Goal: Complete application form: Complete application form

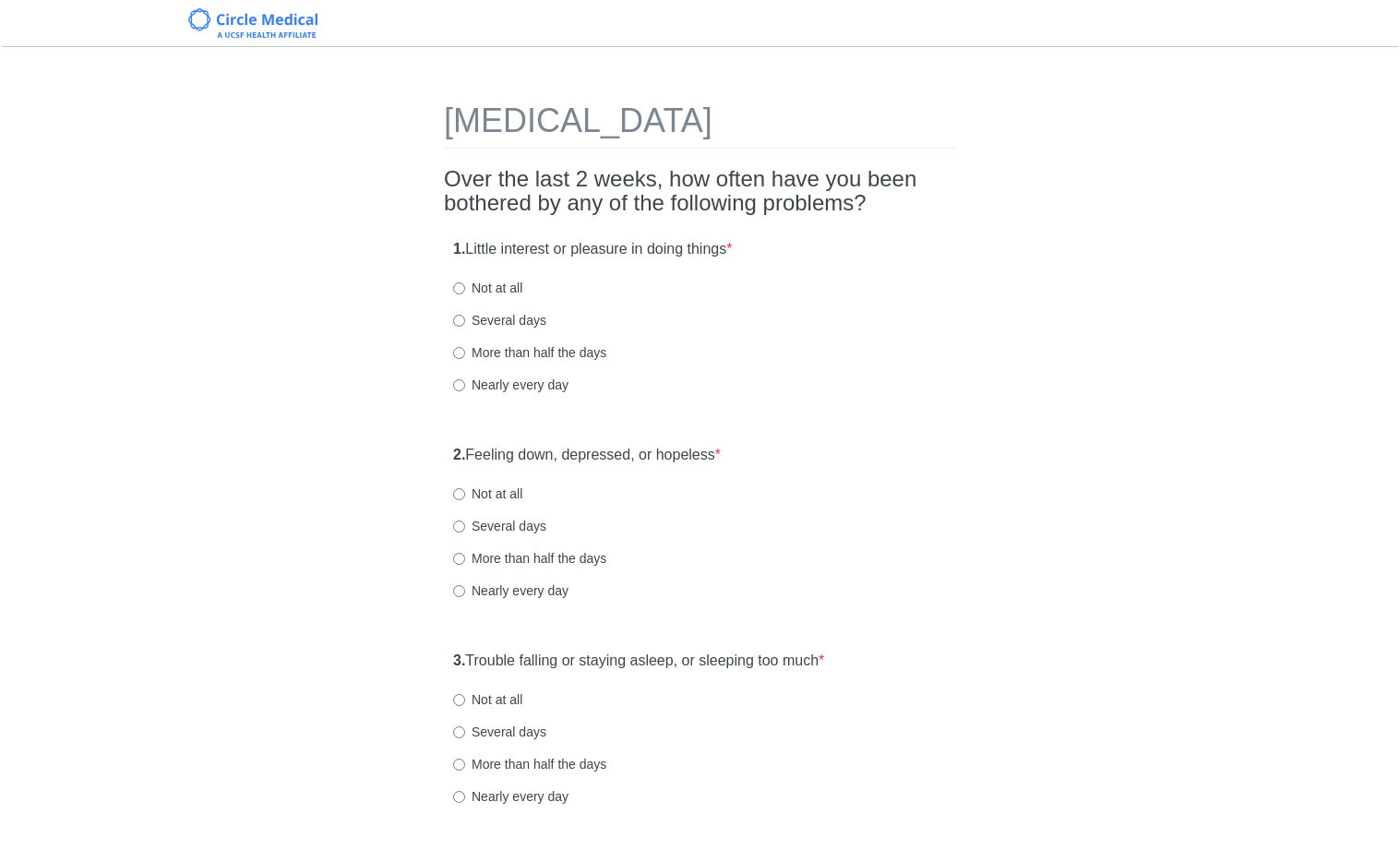
click at [515, 289] on label "Not at all" at bounding box center [488, 288] width 70 height 18
click at [465, 289] on input "Not at all" at bounding box center [459, 288] width 12 height 12
radio input "true"
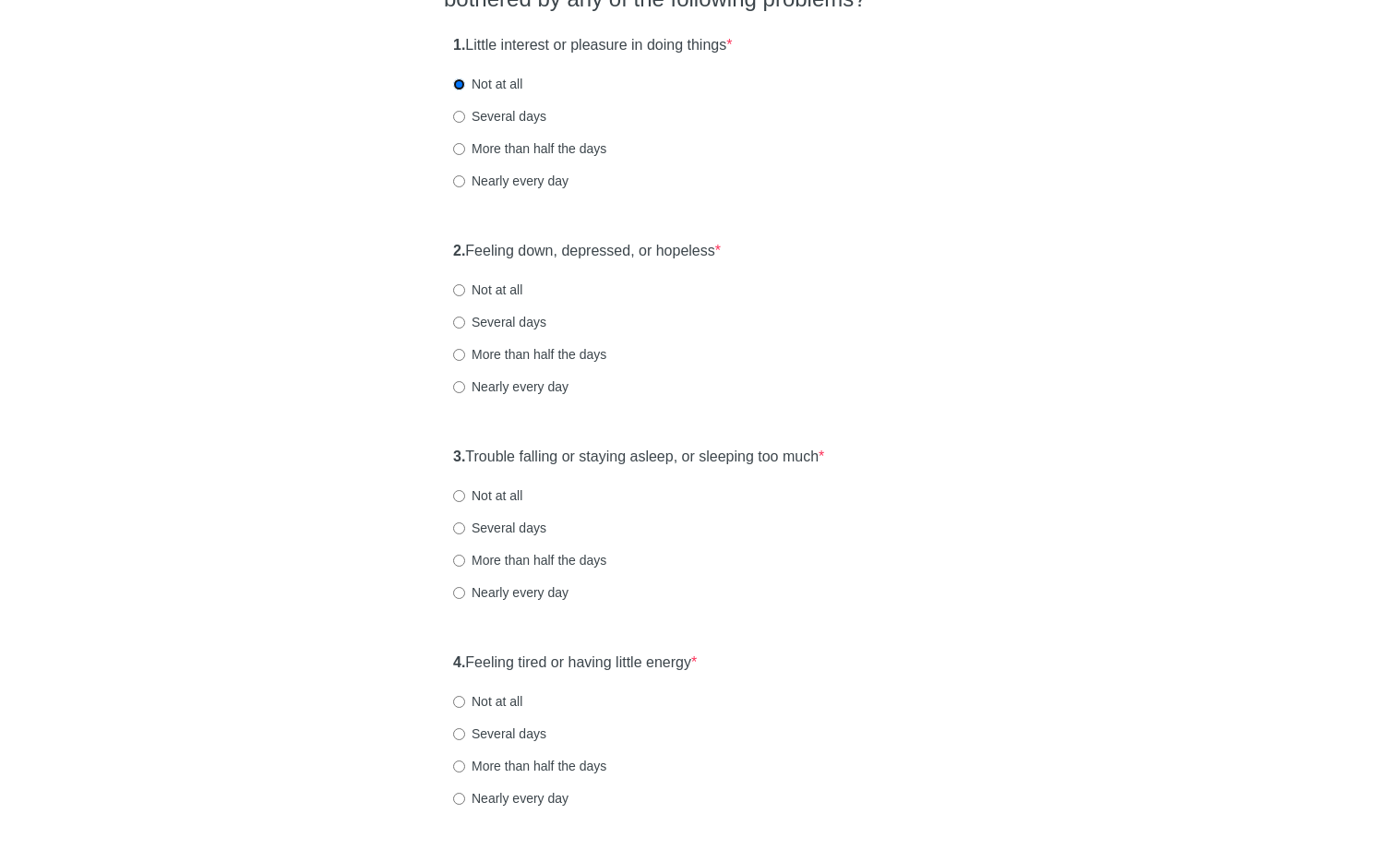
scroll to position [266, 0]
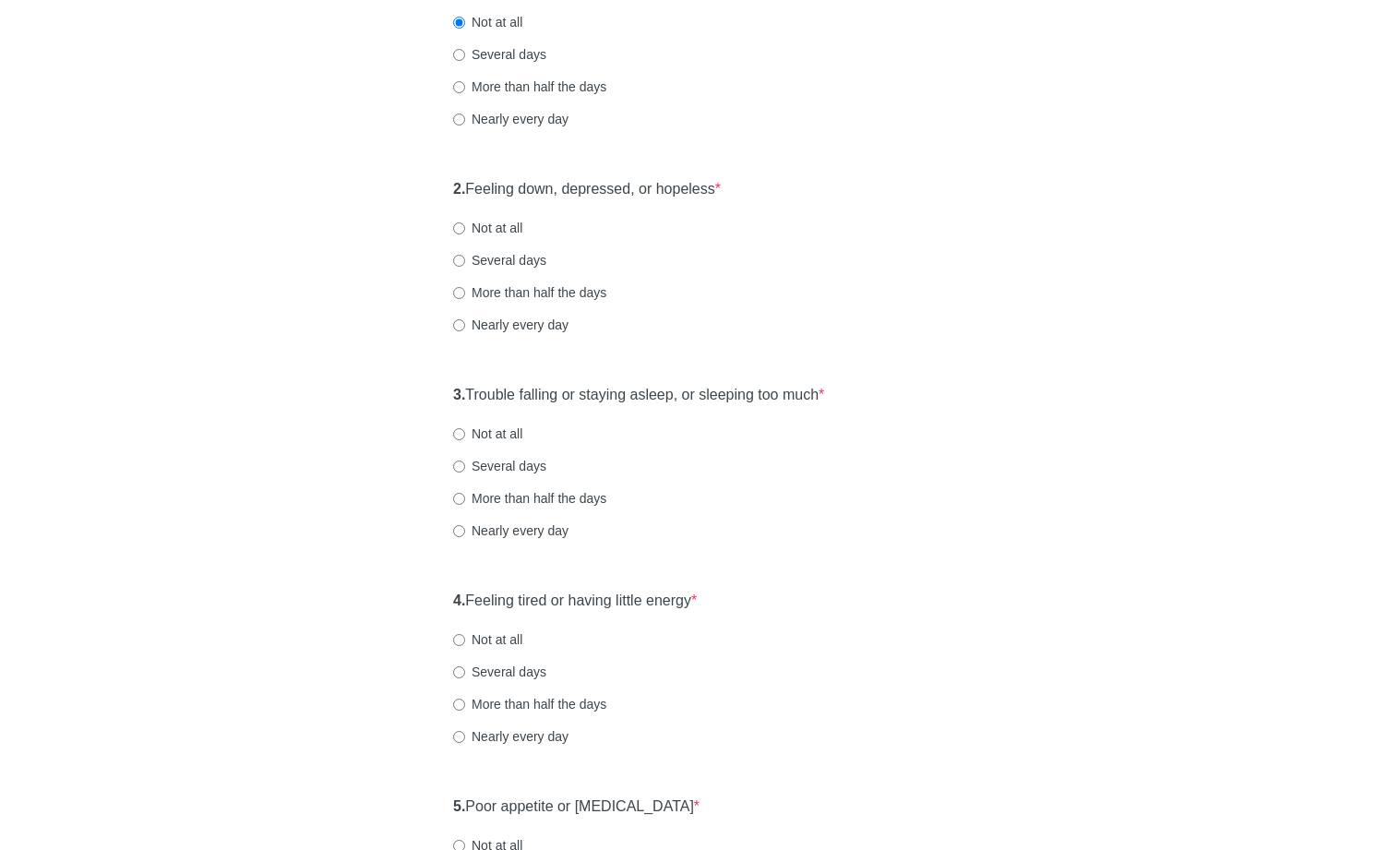
click at [502, 228] on label "Not at all" at bounding box center [488, 227] width 70 height 18
click at [465, 228] on input "Not at all" at bounding box center [459, 228] width 12 height 12
radio input "true"
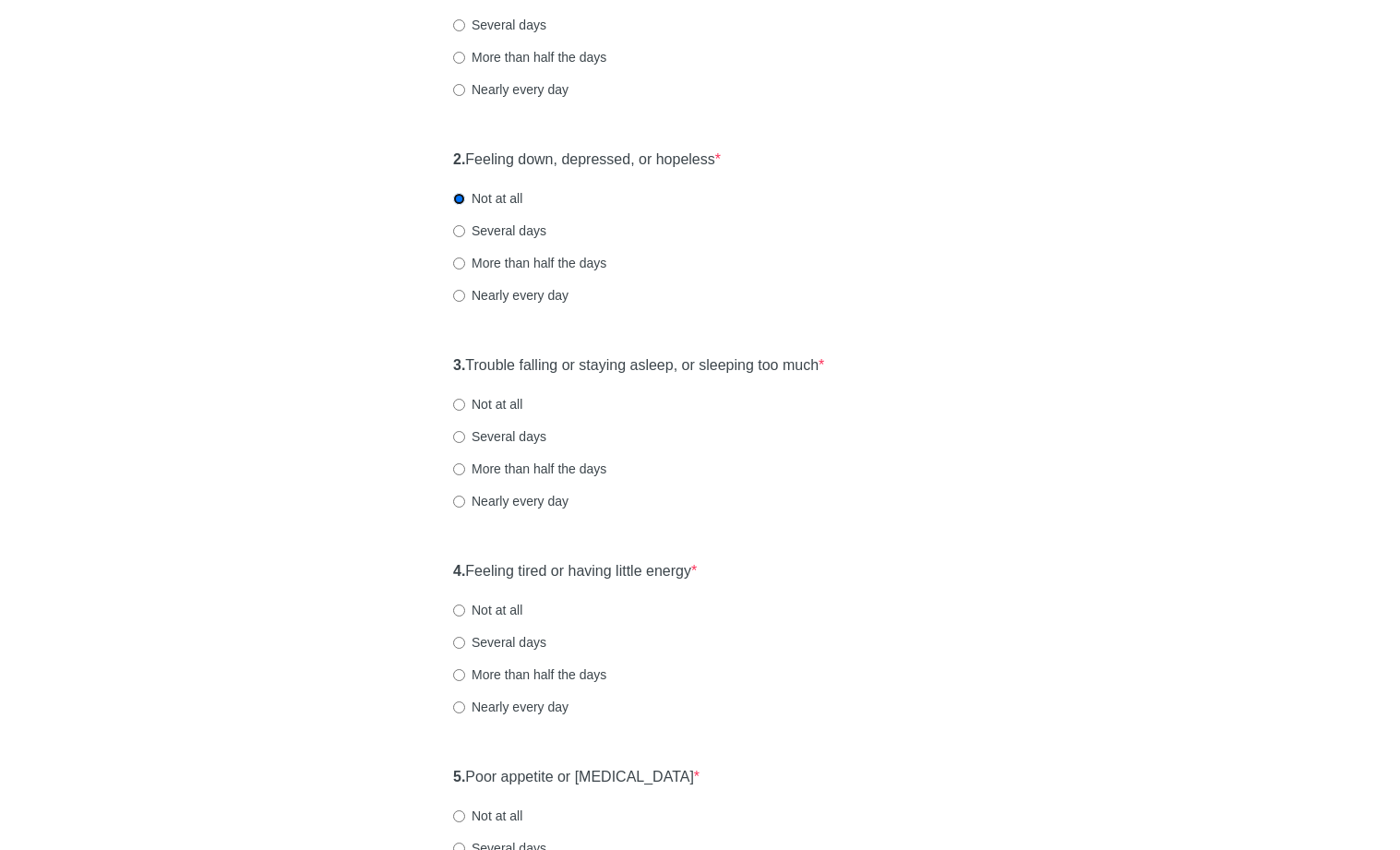
scroll to position [298, 0]
click at [497, 231] on label "Several days" at bounding box center [499, 228] width 94 height 18
click at [465, 231] on input "Several days" at bounding box center [459, 229] width 12 height 12
radio input "true"
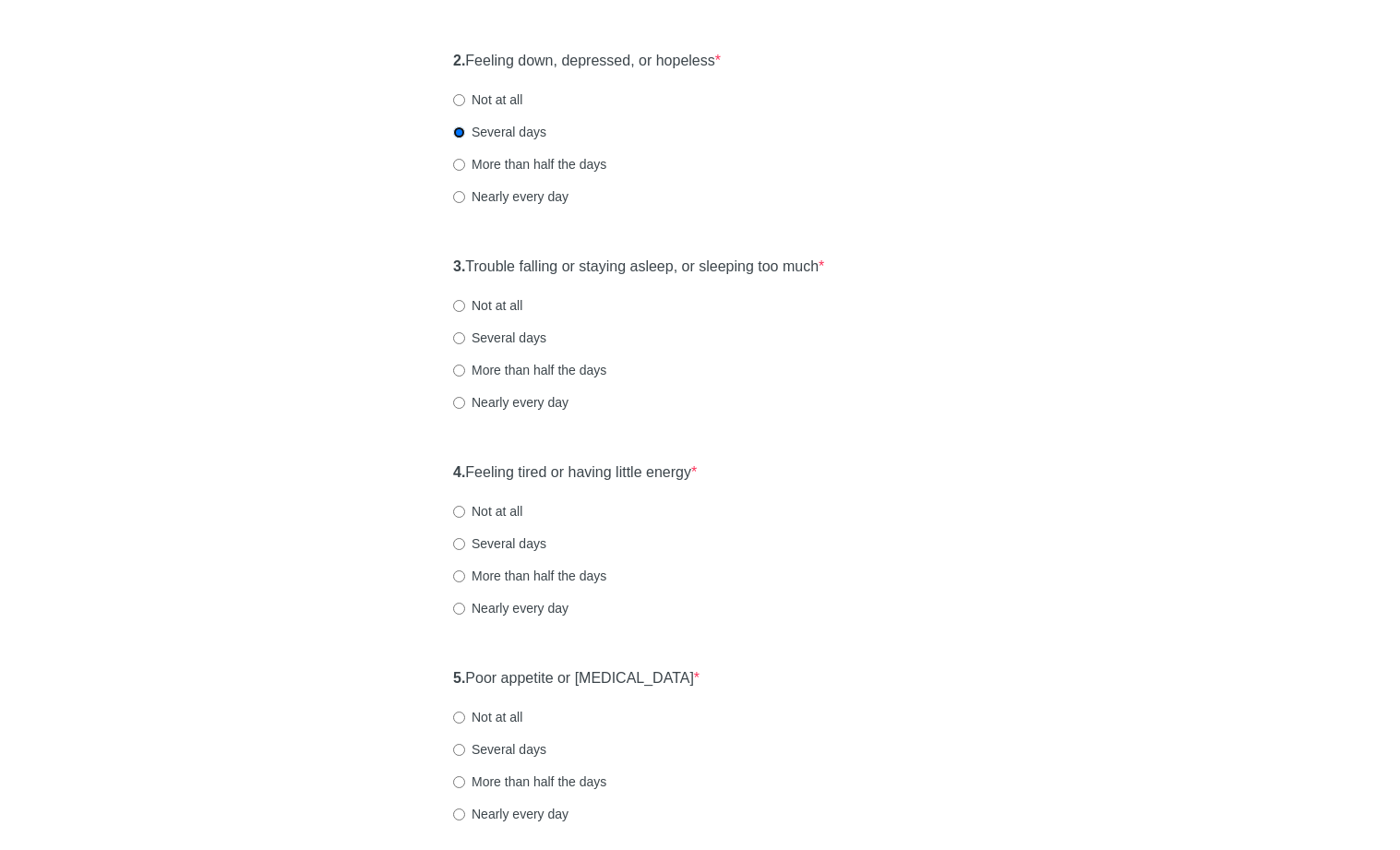
scroll to position [398, 0]
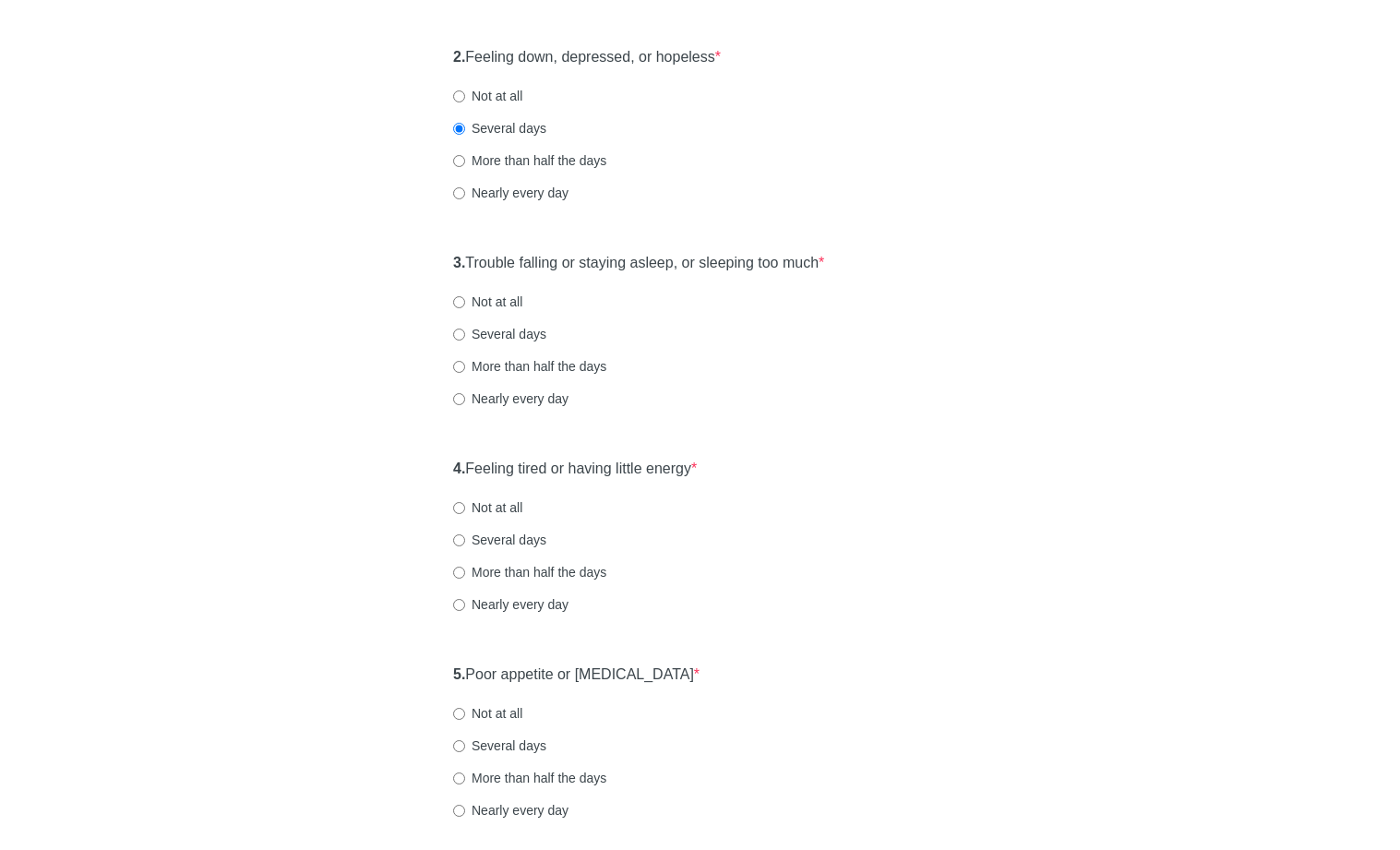
click at [504, 364] on label "More than half the days" at bounding box center [529, 366] width 154 height 18
click at [465, 364] on input "More than half the days" at bounding box center [459, 367] width 12 height 12
radio input "true"
click at [545, 156] on label "More than half the days" at bounding box center [529, 160] width 154 height 18
click at [465, 156] on input "More than half the days" at bounding box center [459, 161] width 12 height 12
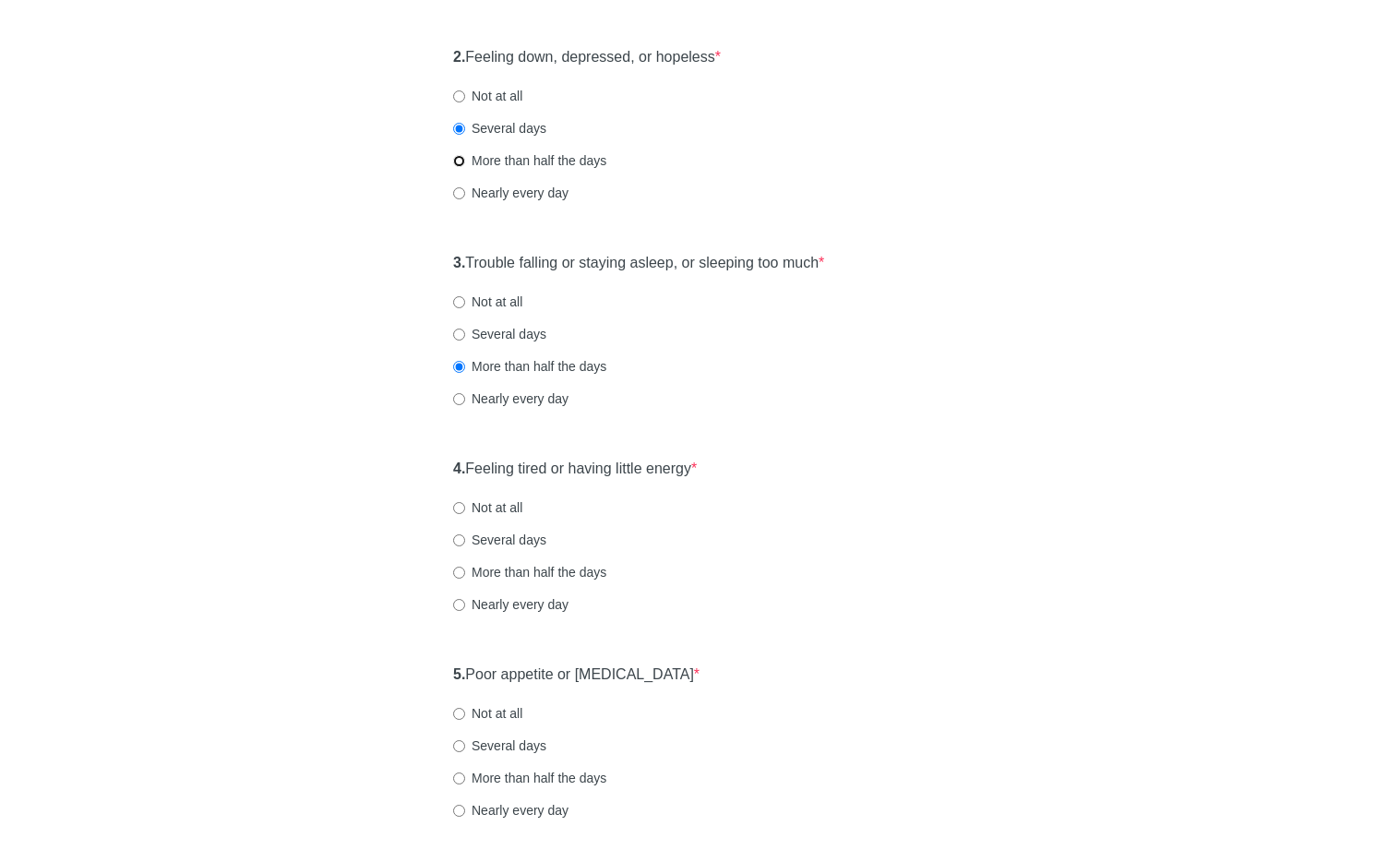
radio input "true"
click at [490, 391] on label "Nearly every day" at bounding box center [510, 398] width 115 height 18
click at [465, 393] on input "Nearly every day" at bounding box center [459, 399] width 12 height 12
radio input "true"
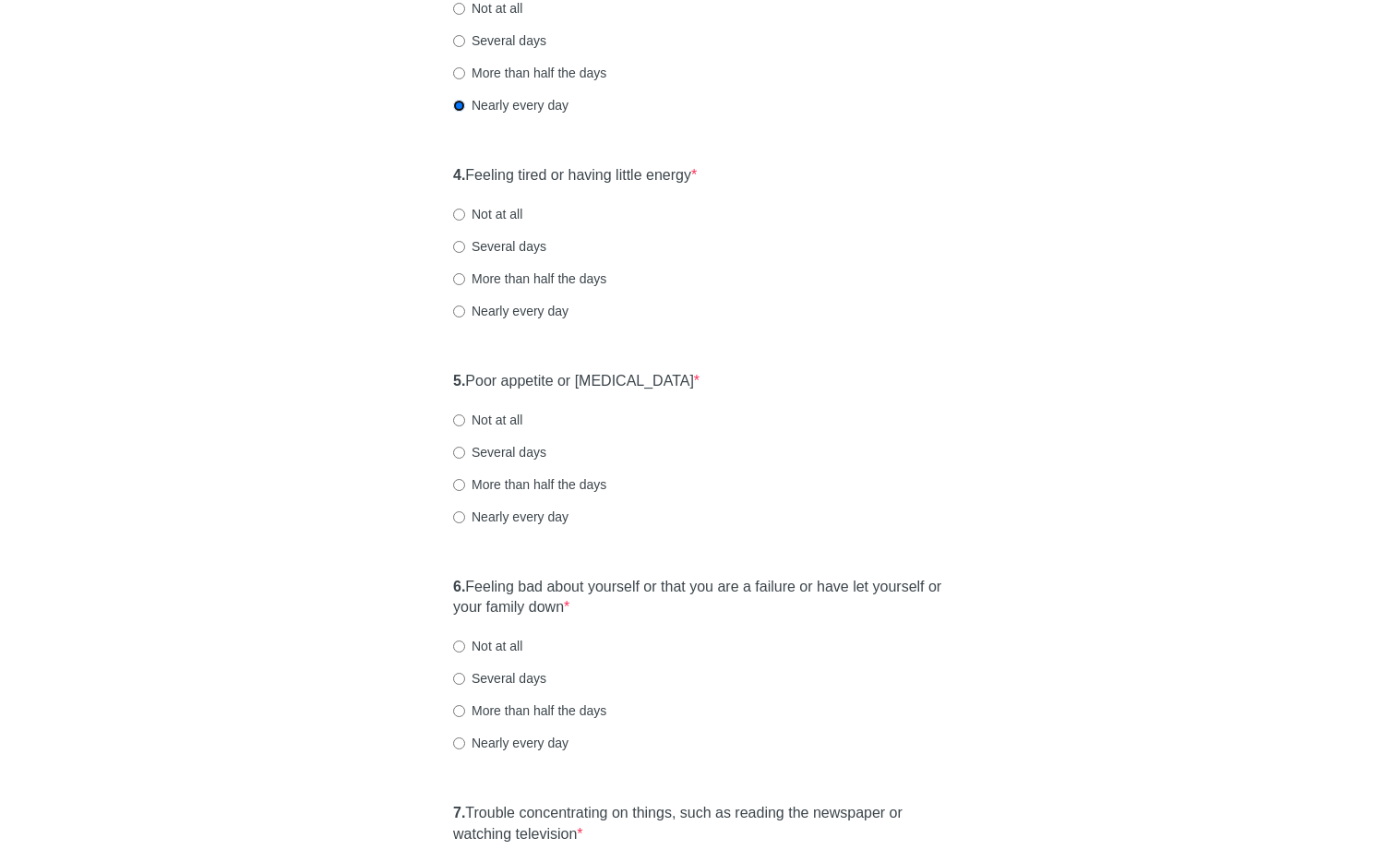
scroll to position [709, 0]
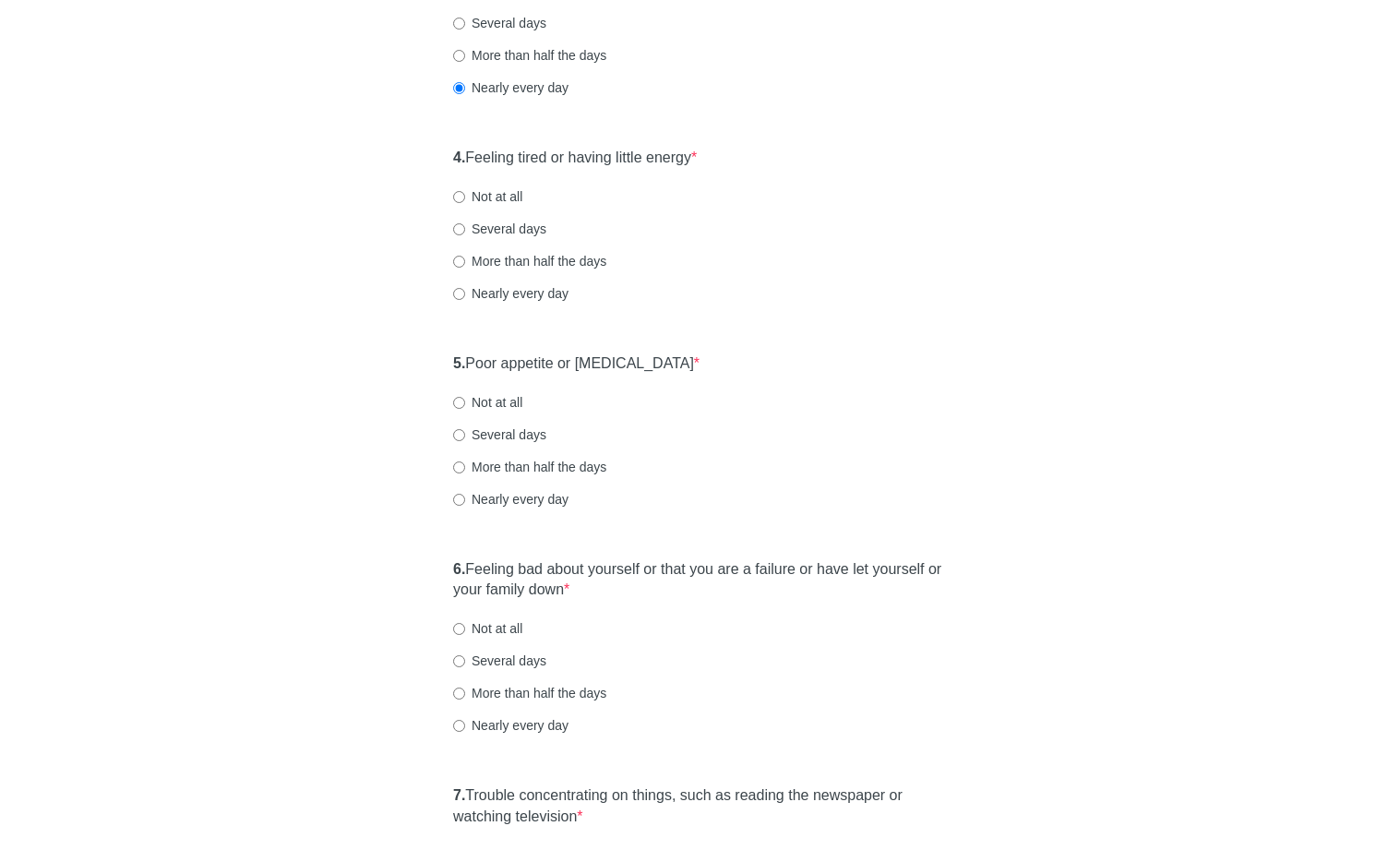
click at [504, 306] on div "4. Feeling tired or having little energy * Not at all Several days More than ha…" at bounding box center [700, 234] width 512 height 192
click at [504, 300] on label "Nearly every day" at bounding box center [510, 293] width 115 height 18
click at [465, 300] on input "Nearly every day" at bounding box center [459, 294] width 12 height 12
radio input "true"
click at [502, 298] on label "Nearly every day" at bounding box center [510, 293] width 115 height 18
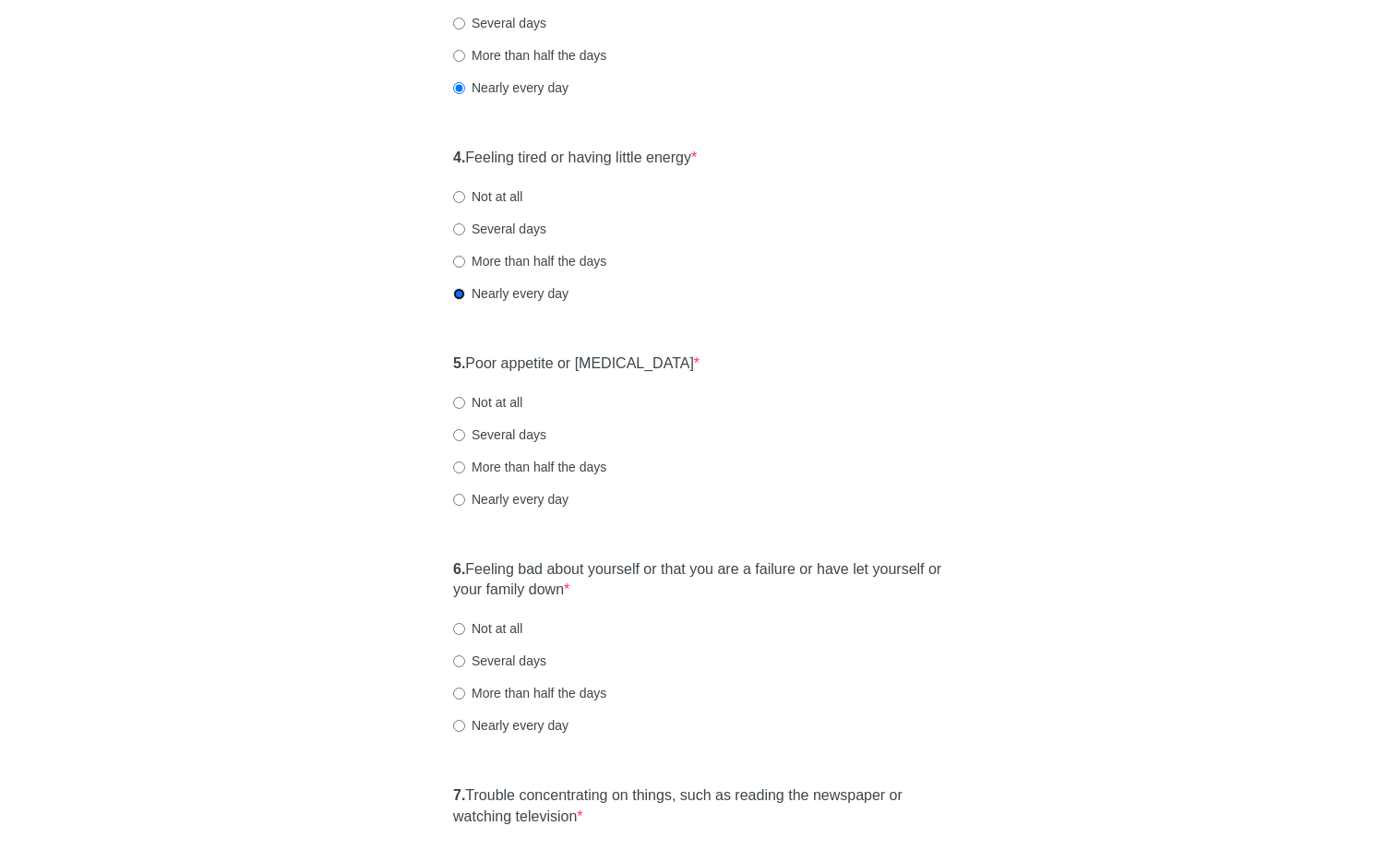
click at [465, 298] on input "Nearly every day" at bounding box center [459, 294] width 12 height 12
click at [529, 232] on label "Several days" at bounding box center [499, 228] width 94 height 18
click at [465, 232] on input "Several days" at bounding box center [459, 229] width 12 height 12
radio input "true"
click at [526, 260] on label "More than half the days" at bounding box center [529, 261] width 154 height 18
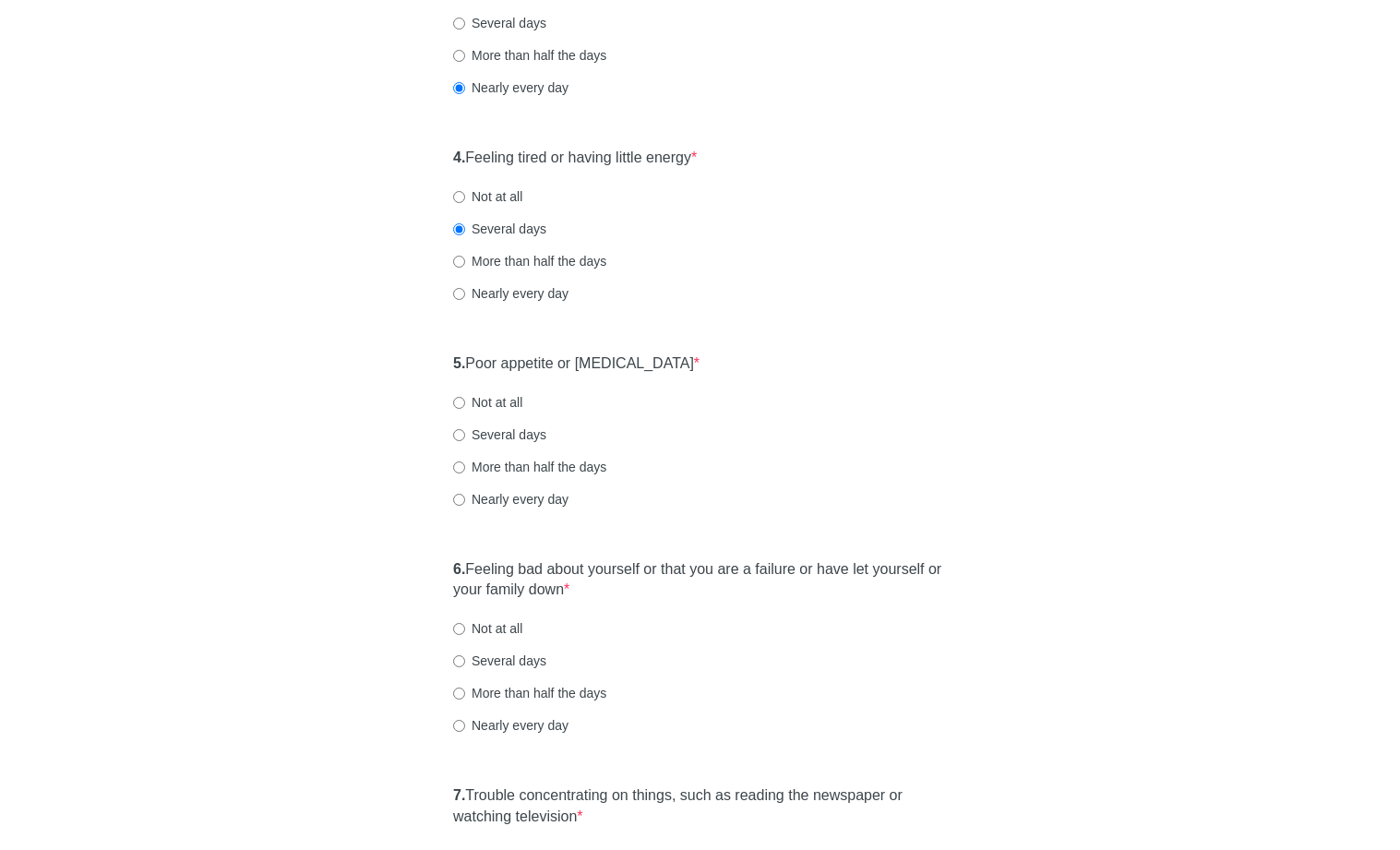
click at [465, 260] on input "More than half the days" at bounding box center [459, 262] width 12 height 12
radio input "true"
click at [520, 295] on label "Nearly every day" at bounding box center [510, 293] width 115 height 18
click at [465, 295] on input "Nearly every day" at bounding box center [459, 294] width 12 height 12
radio input "true"
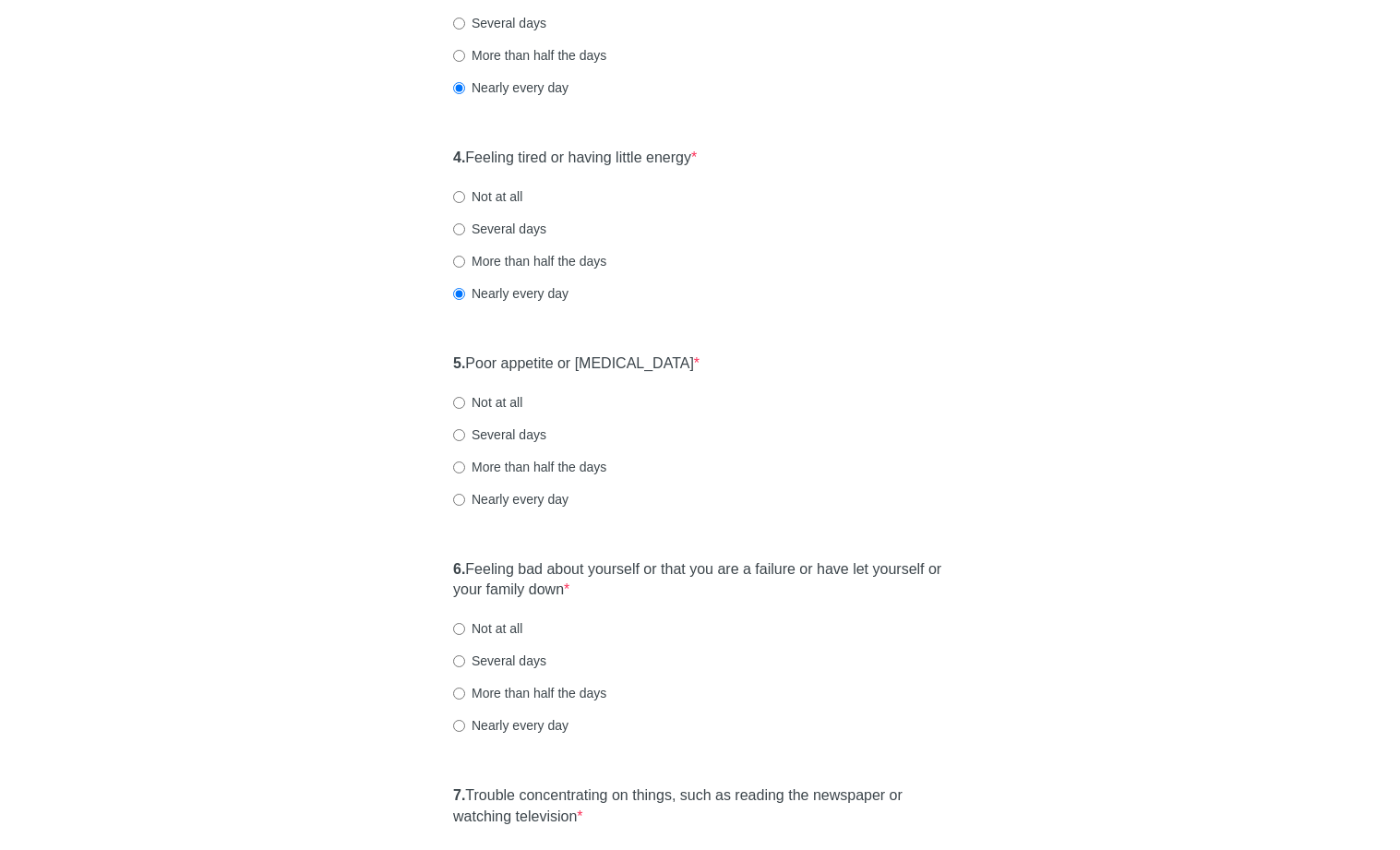
click at [508, 458] on label "More than half the days" at bounding box center [529, 467] width 154 height 18
click at [465, 462] on input "More than half the days" at bounding box center [459, 468] width 12 height 12
radio input "true"
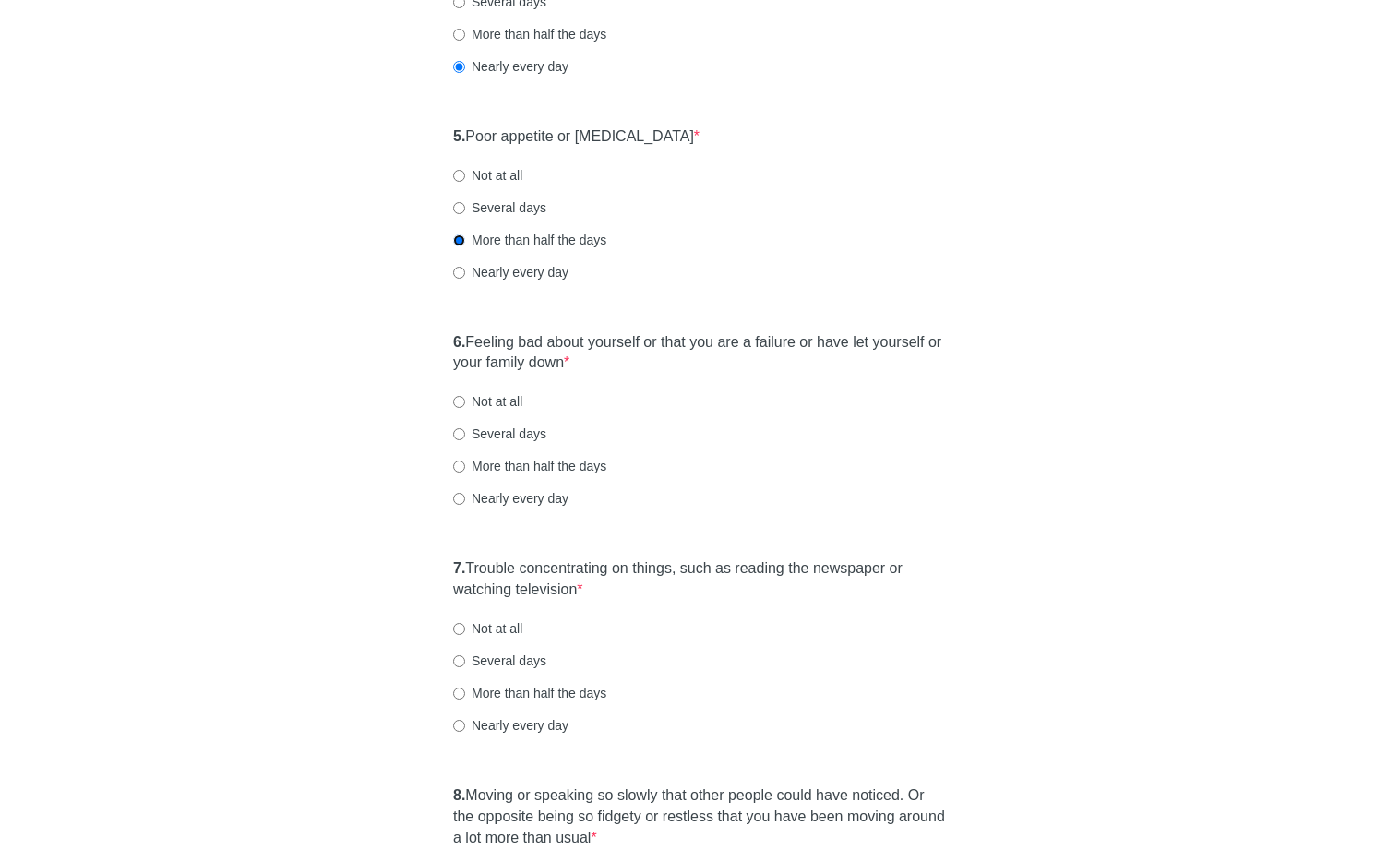
scroll to position [1080, 0]
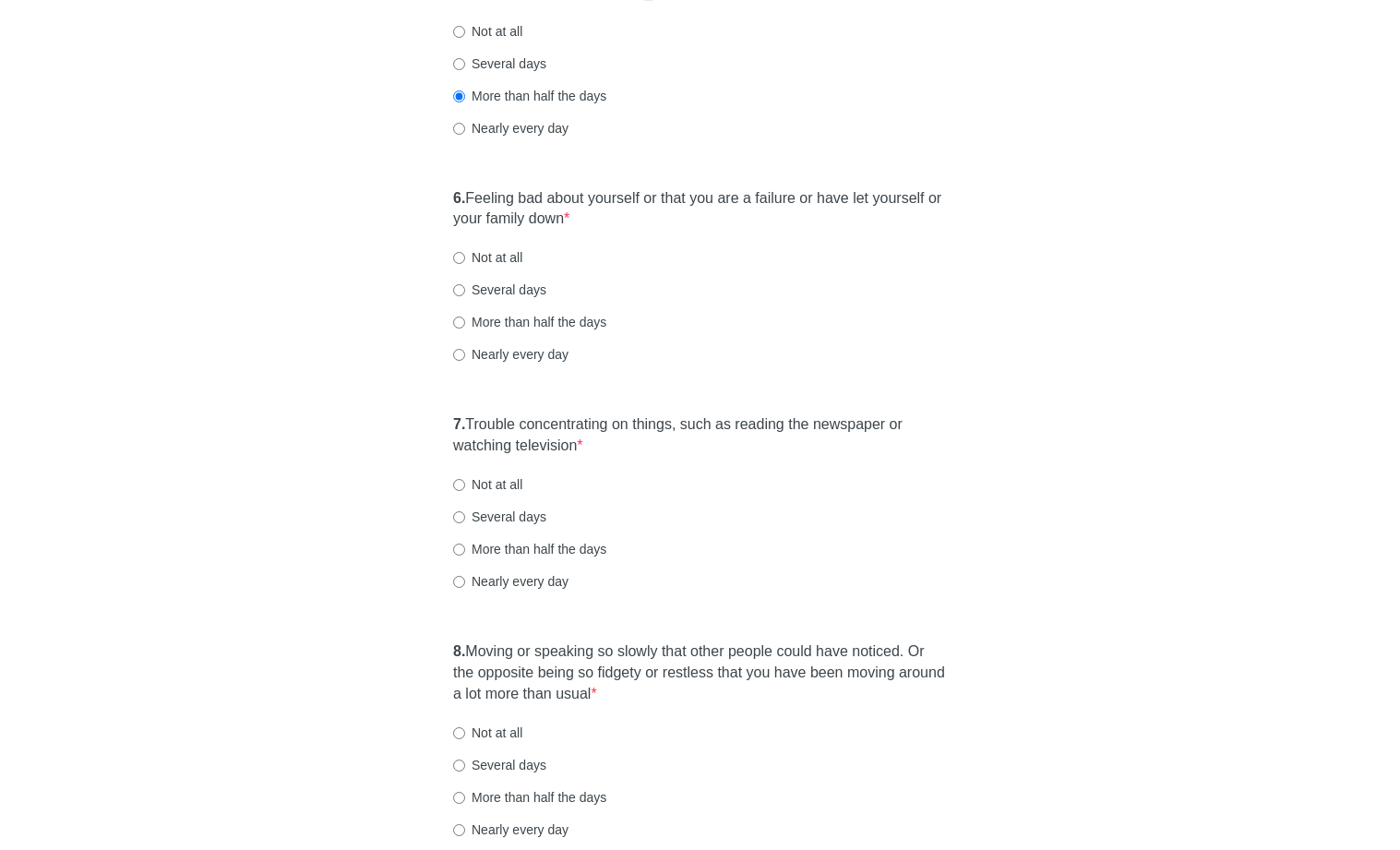
click at [1212, 380] on div "[MEDICAL_DATA] Over the last 2 weeks, how often have you been bothered by any o…" at bounding box center [700, 36] width 1079 height 2100
click at [507, 268] on div "6. Feeling bad about yourself or that you are a failure or have let yourself or…" at bounding box center [700, 285] width 512 height 213
click at [512, 258] on label "Not at all" at bounding box center [488, 257] width 70 height 18
click at [465, 258] on input "Not at all" at bounding box center [459, 258] width 12 height 12
radio input "true"
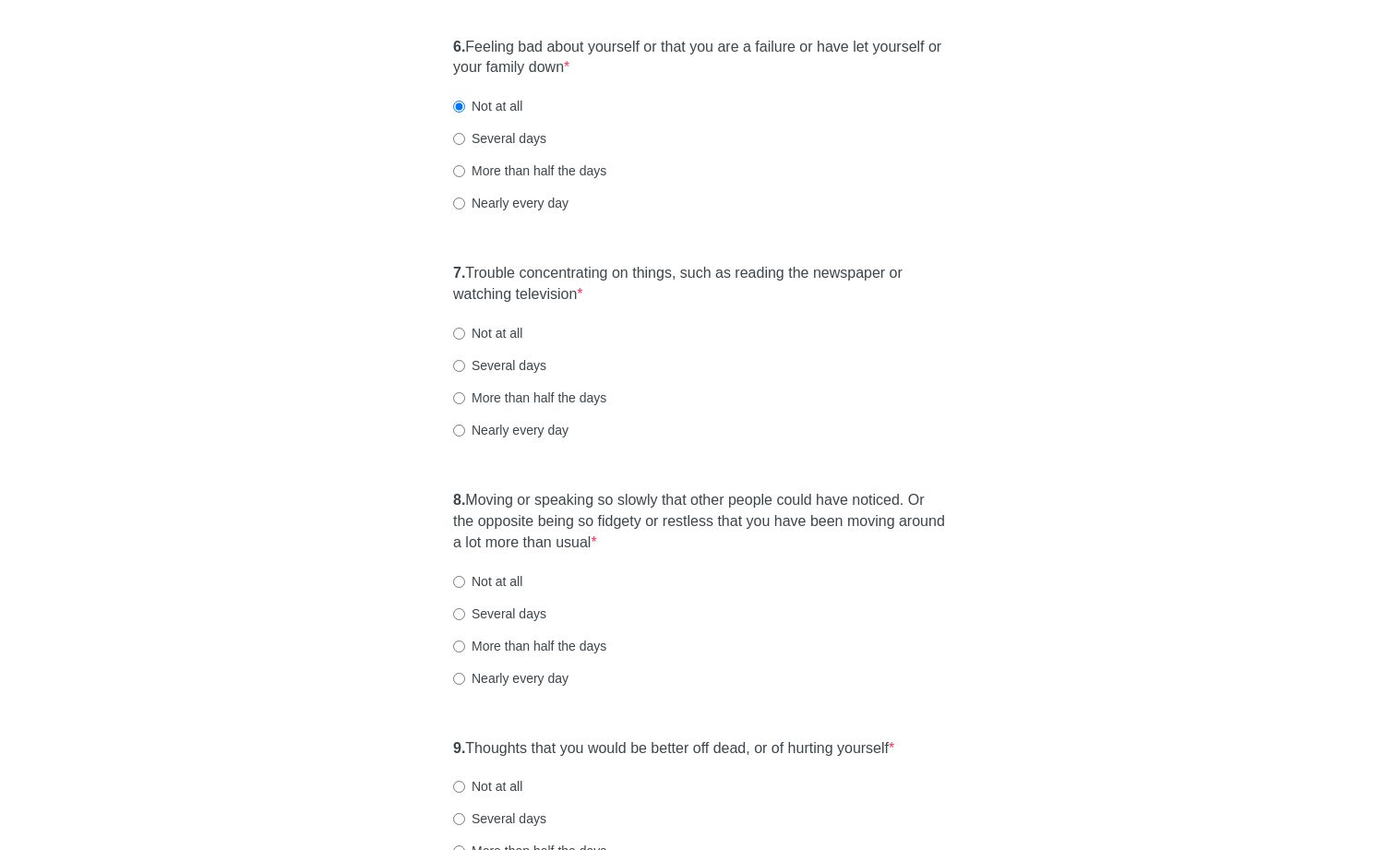
click at [515, 332] on label "Not at all" at bounding box center [488, 332] width 70 height 18
click at [465, 332] on input "Not at all" at bounding box center [459, 333] width 12 height 12
radio input "true"
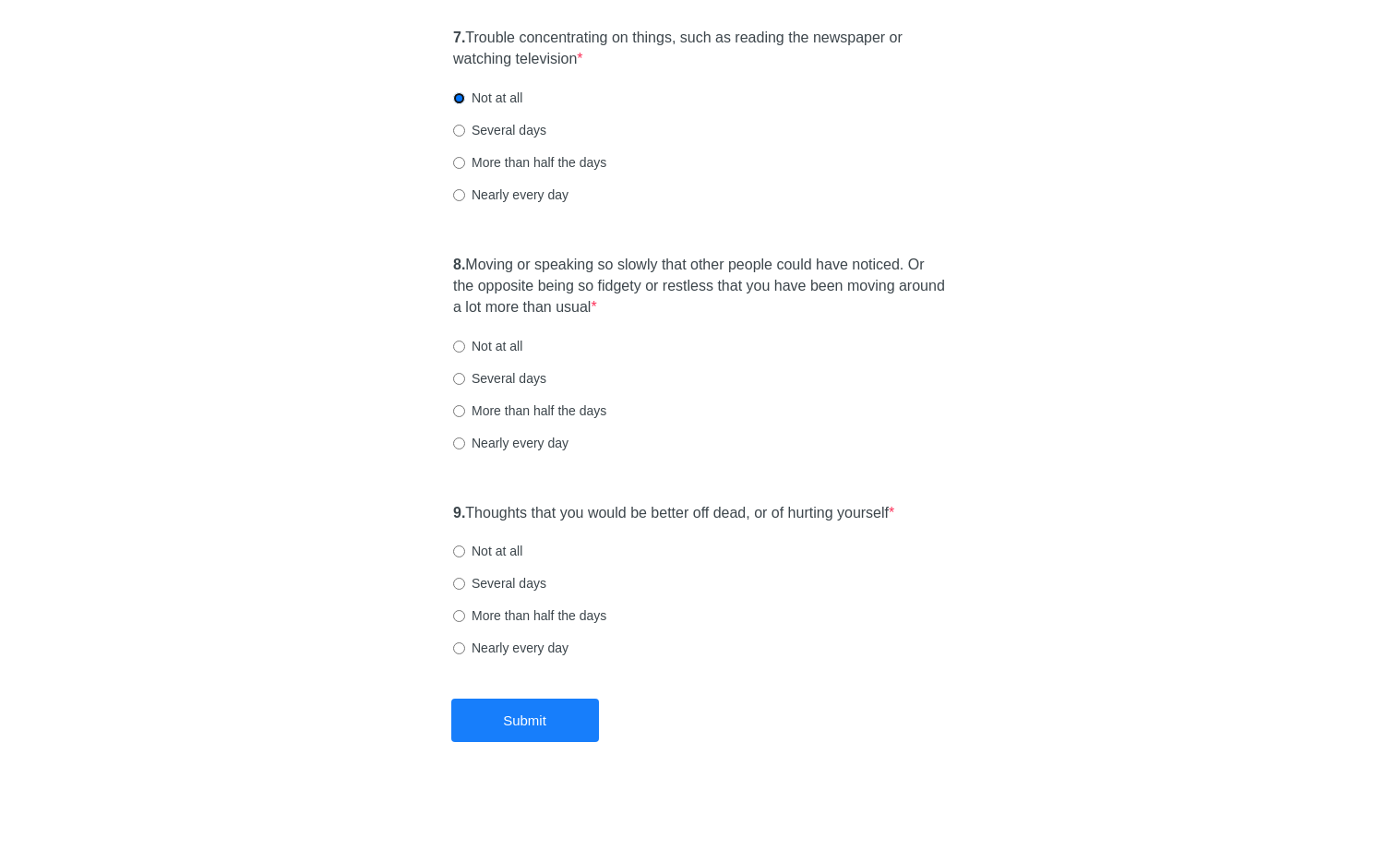
scroll to position [1470, 0]
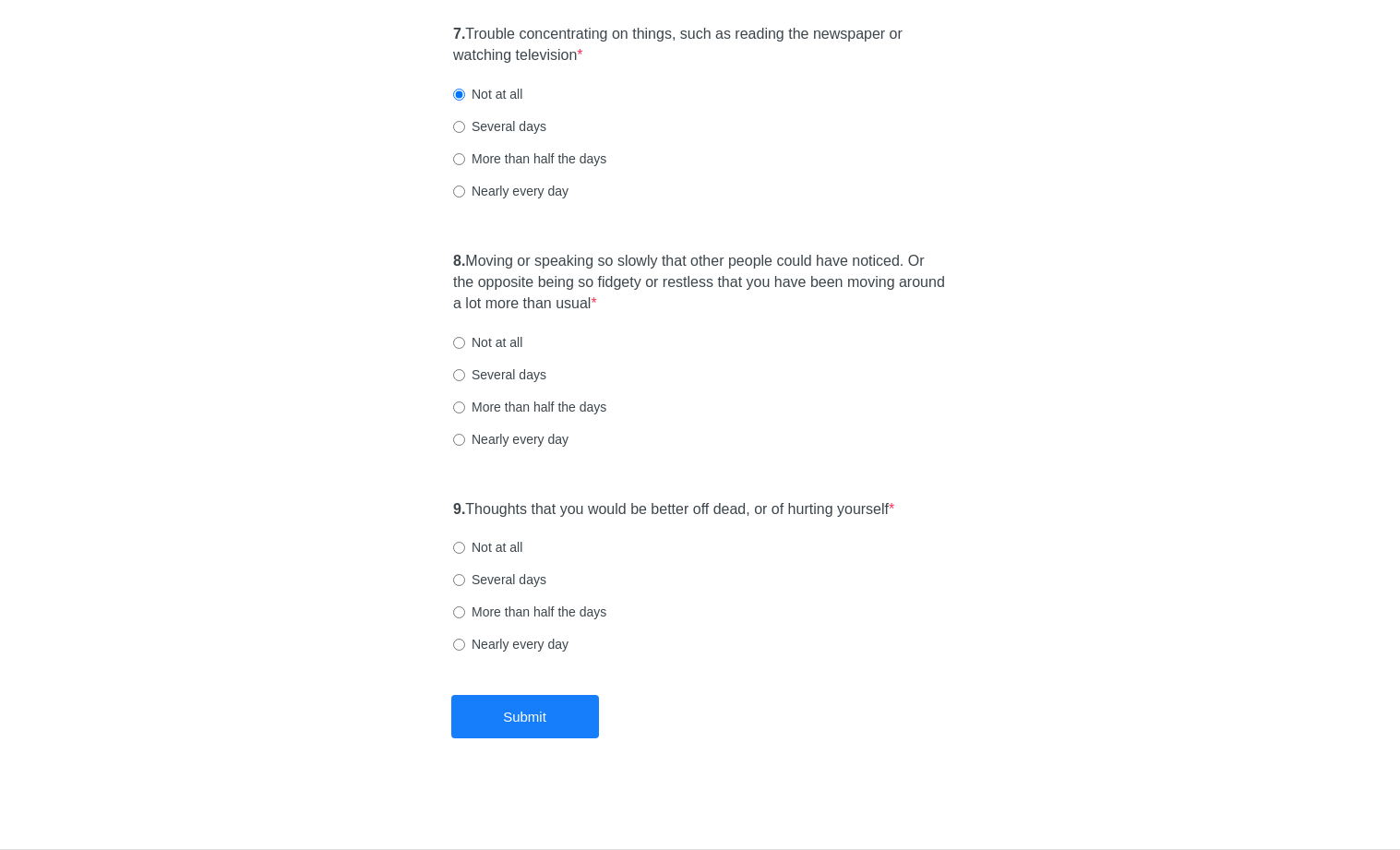
click at [521, 435] on label "Nearly every day" at bounding box center [510, 439] width 115 height 18
click at [465, 435] on input "Nearly every day" at bounding box center [459, 439] width 12 height 12
radio input "true"
click at [500, 549] on label "Not at all" at bounding box center [488, 547] width 70 height 18
click at [465, 549] on input "Not at all" at bounding box center [459, 548] width 12 height 12
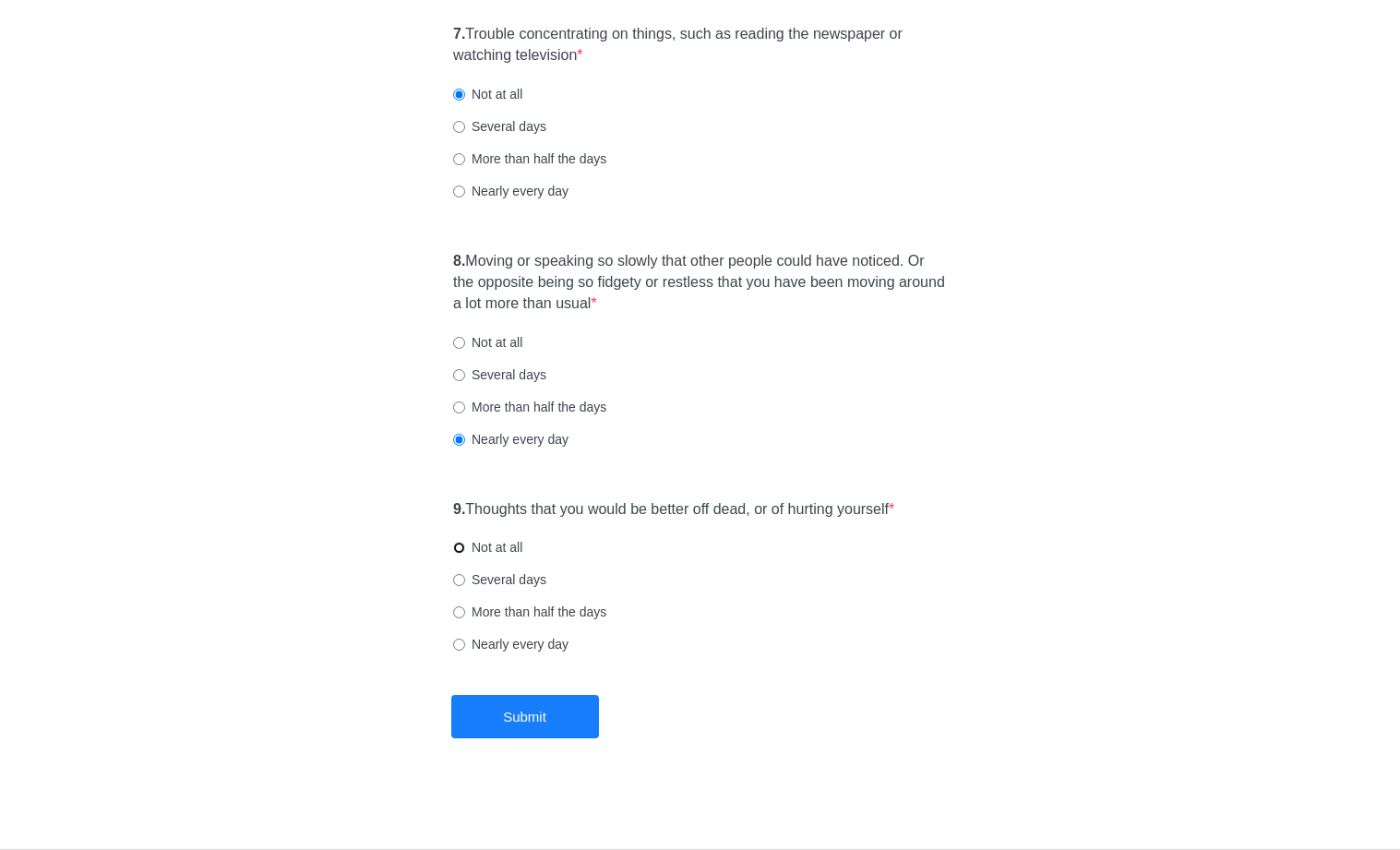
radio input "true"
click at [500, 701] on button "Submit" at bounding box center [524, 717] width 148 height 43
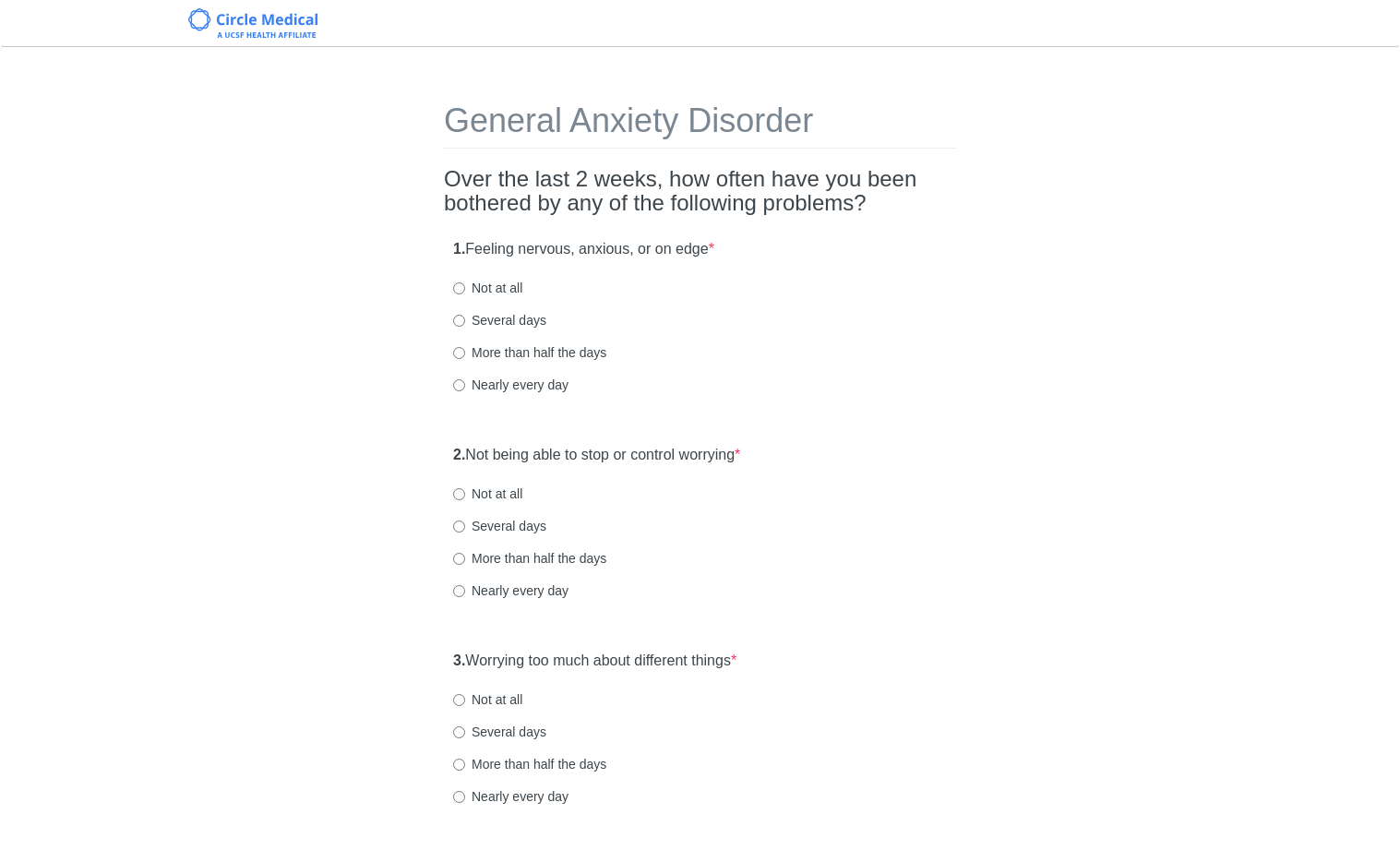
click at [556, 383] on label "Nearly every day" at bounding box center [510, 384] width 115 height 18
click at [465, 383] on input "Nearly every day" at bounding box center [459, 385] width 12 height 12
radio input "true"
click at [508, 585] on label "Nearly every day" at bounding box center [510, 590] width 115 height 18
click at [465, 585] on input "Nearly every day" at bounding box center [459, 591] width 12 height 12
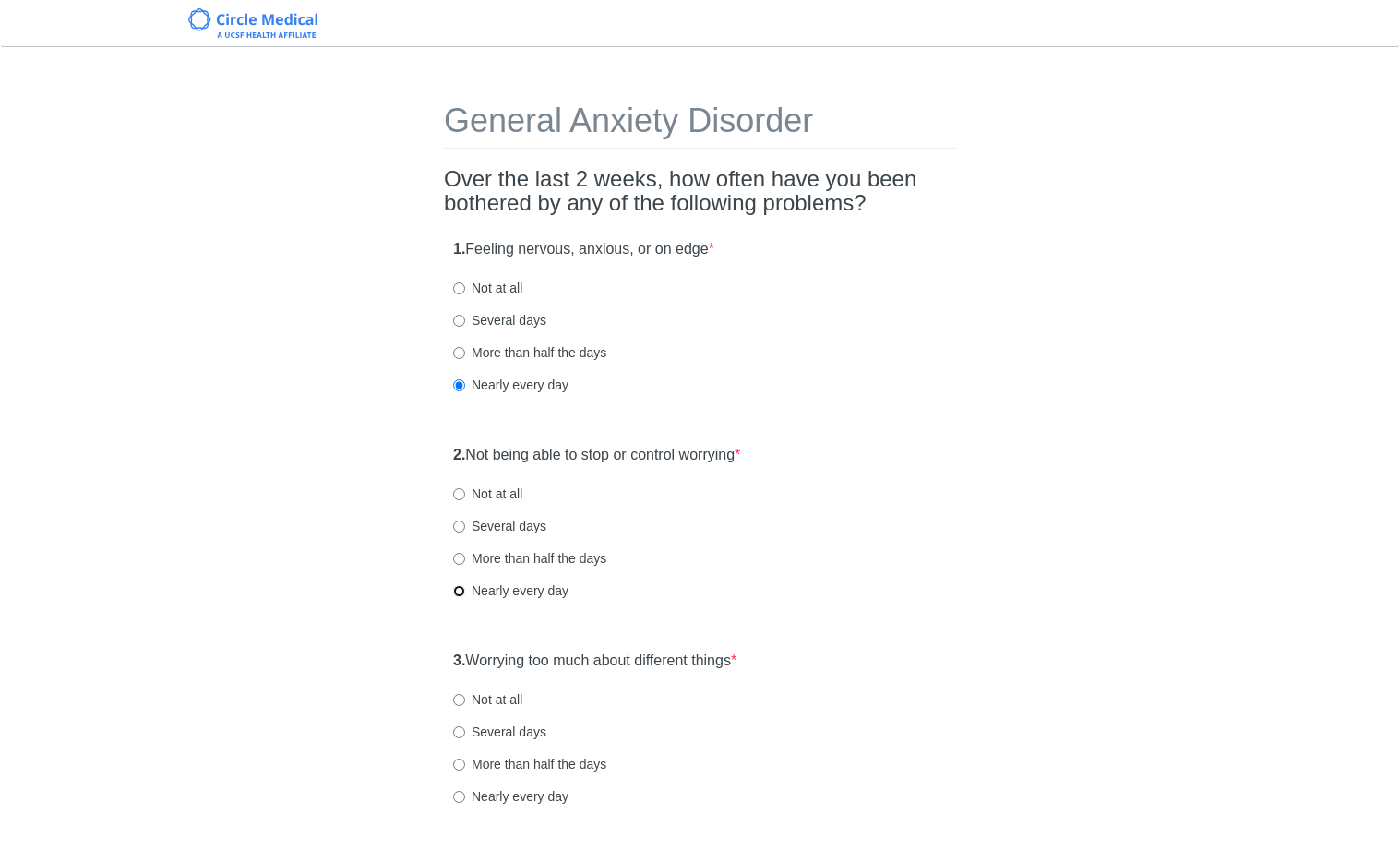
radio input "true"
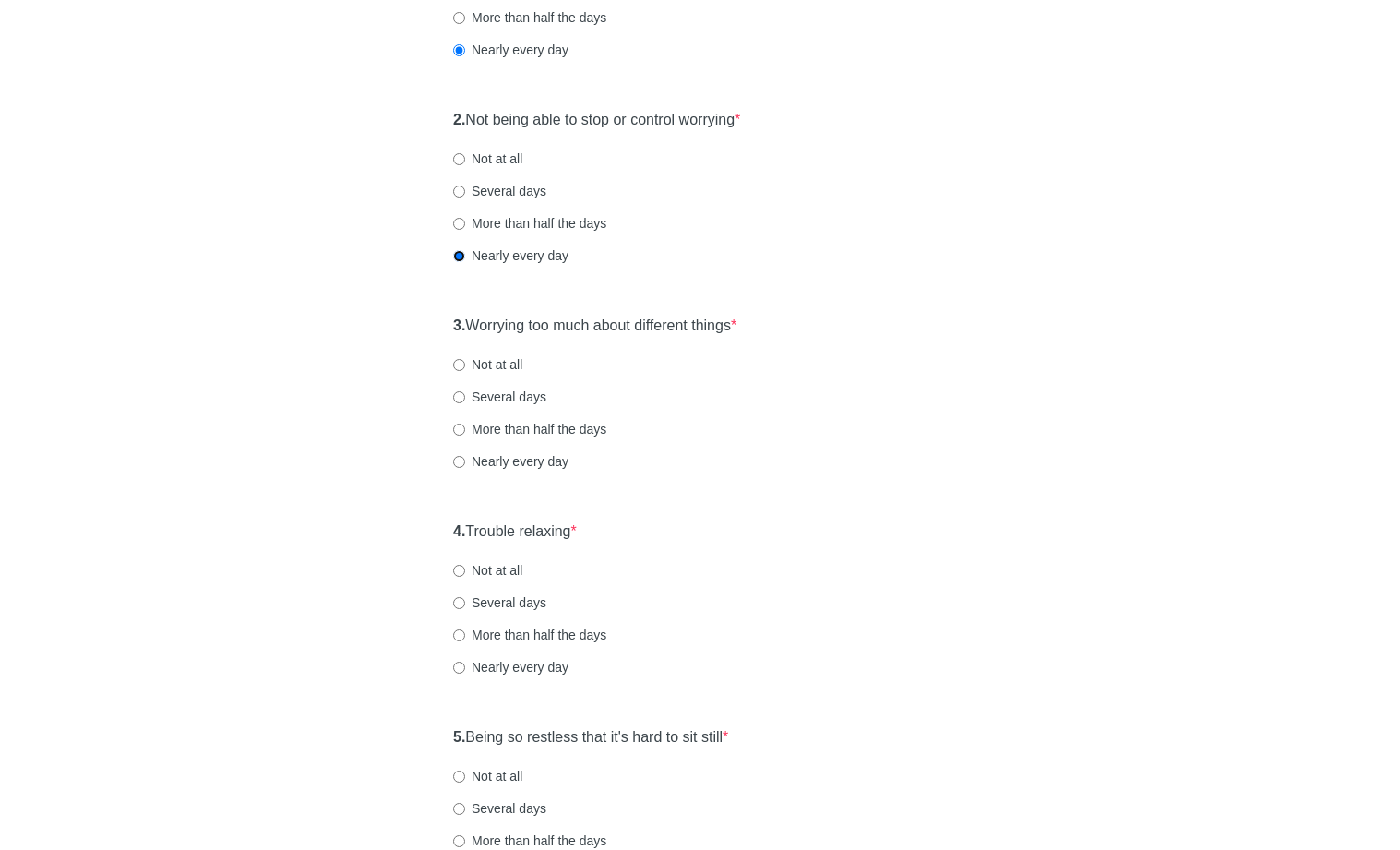
scroll to position [344, 0]
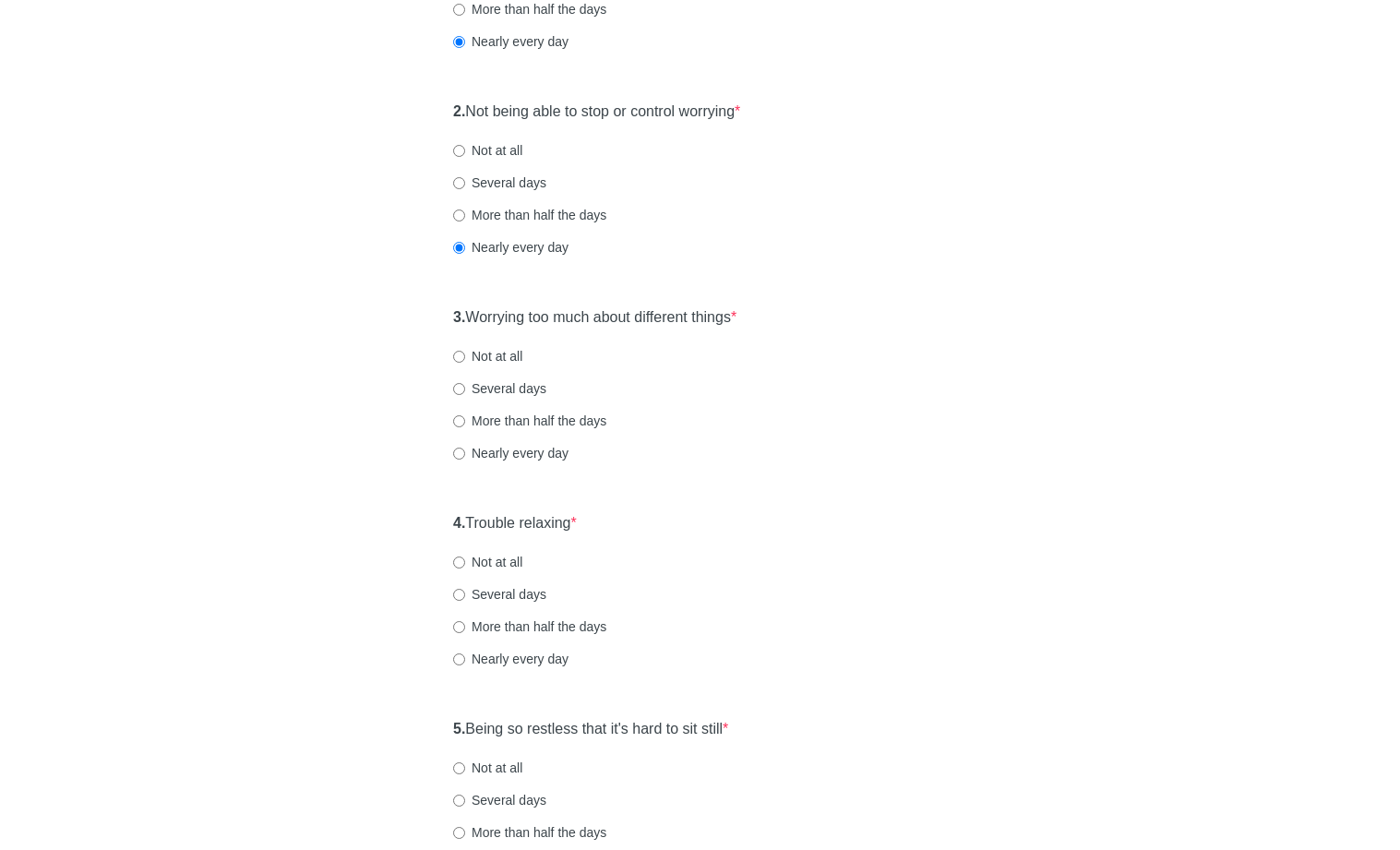
click at [506, 462] on label "Nearly every day" at bounding box center [510, 453] width 115 height 18
click at [465, 460] on input "Nearly every day" at bounding box center [459, 453] width 12 height 12
radio input "true"
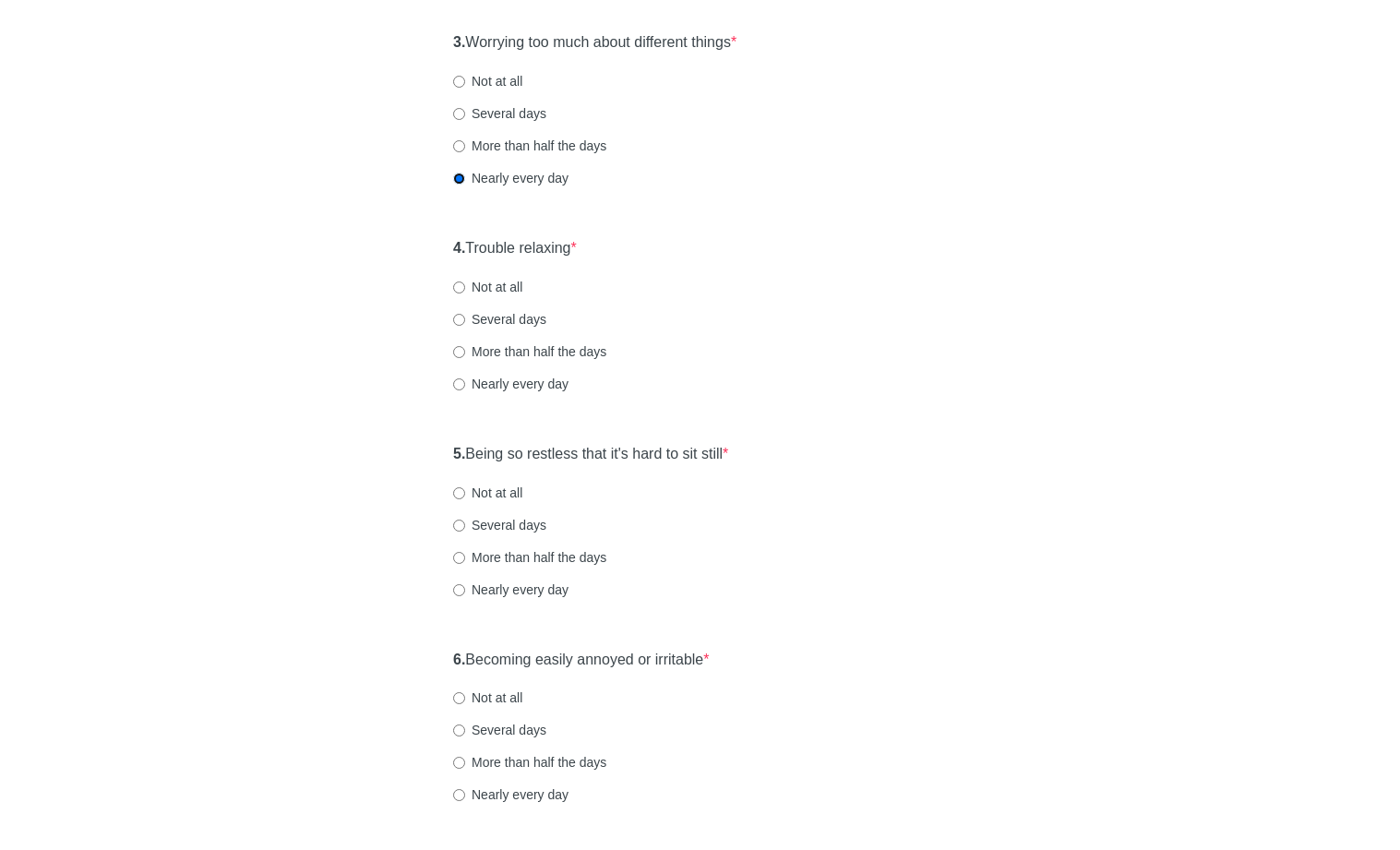
scroll to position [650, 0]
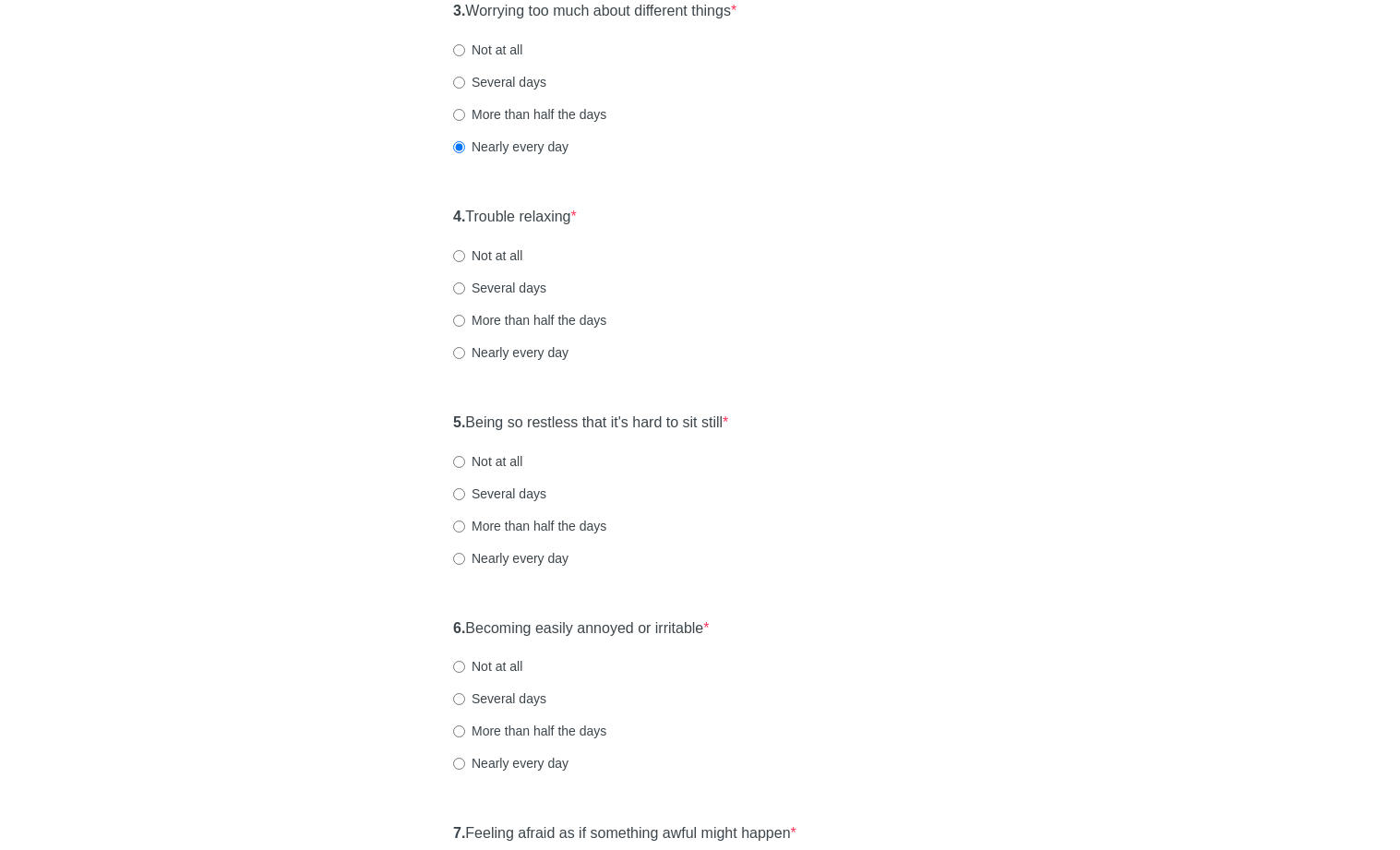
click at [494, 352] on label "Nearly every day" at bounding box center [510, 353] width 115 height 18
click at [465, 352] on input "Nearly every day" at bounding box center [459, 353] width 12 height 12
radio input "true"
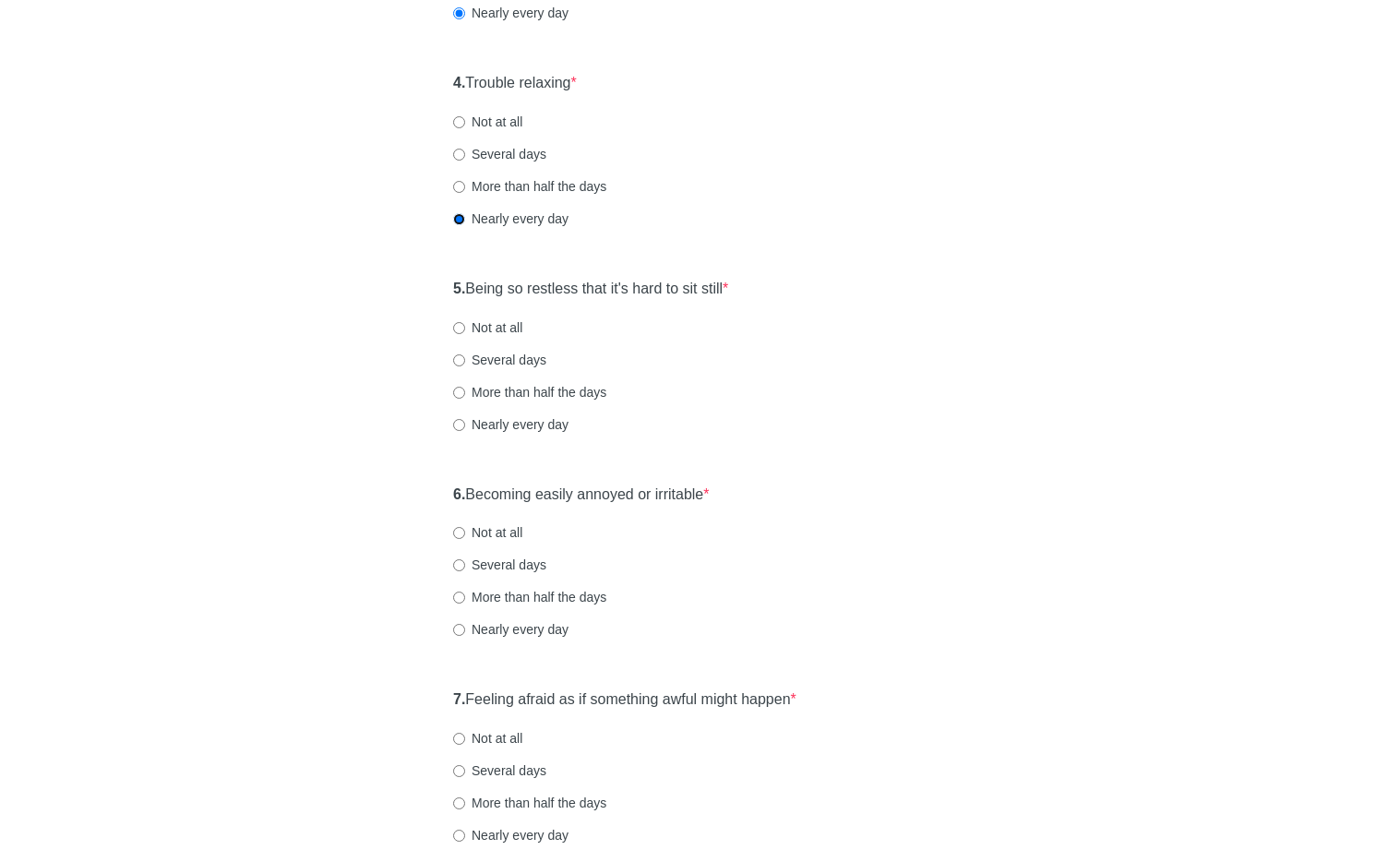
scroll to position [786, 0]
click at [497, 422] on label "Nearly every day" at bounding box center [510, 421] width 115 height 18
click at [465, 422] on input "Nearly every day" at bounding box center [459, 422] width 12 height 12
radio input "true"
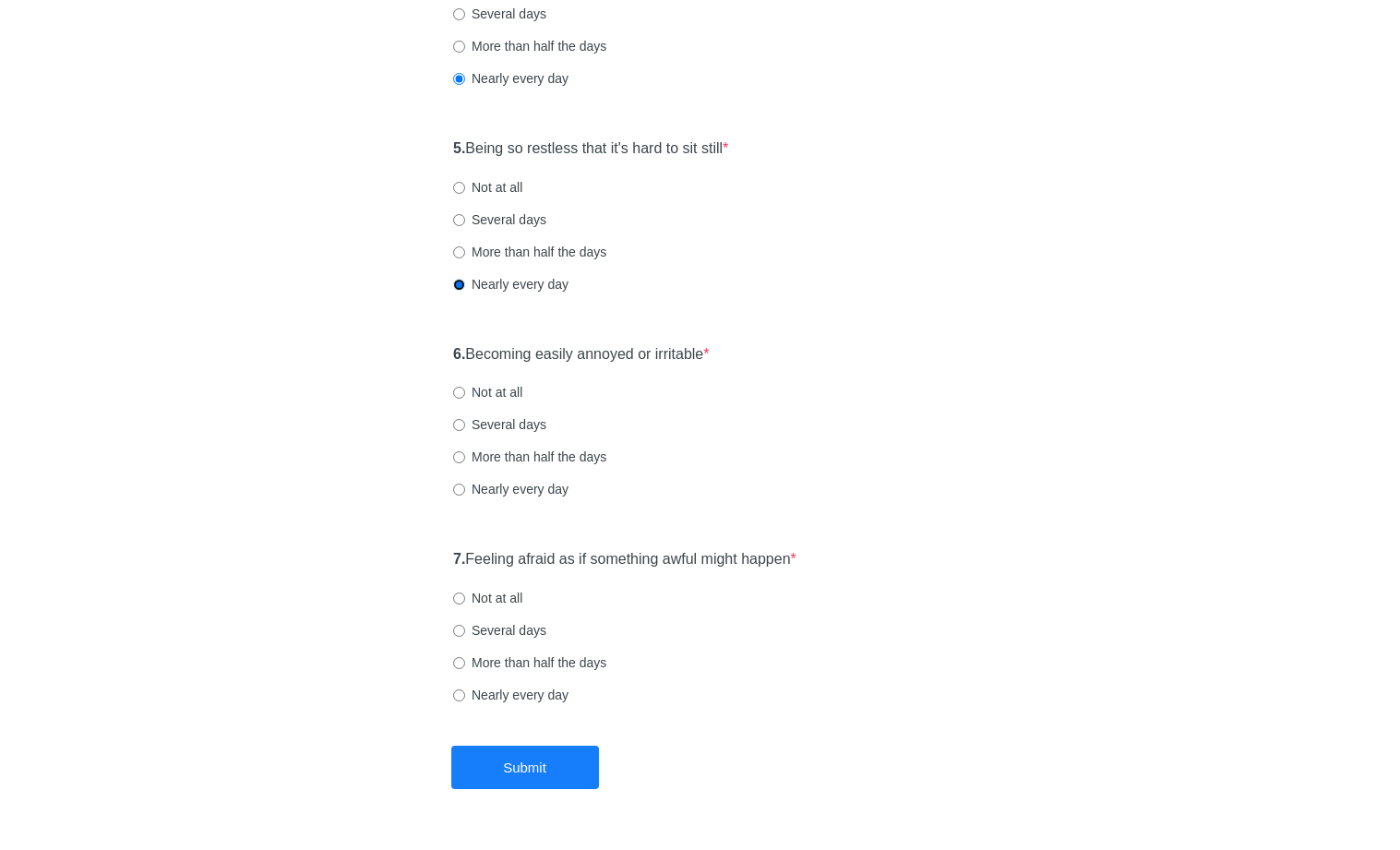
scroll to position [975, 0]
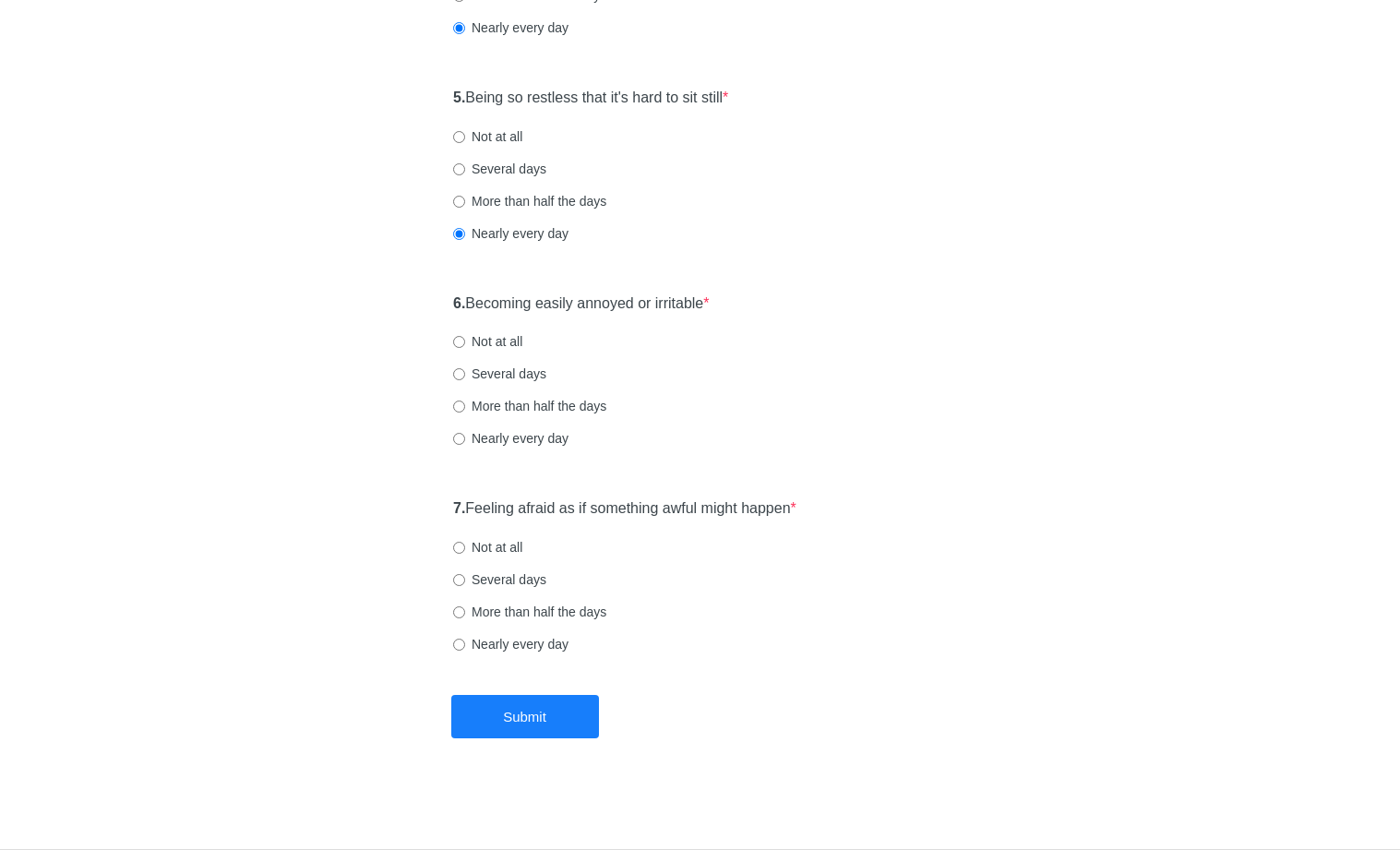
click at [495, 339] on label "Not at all" at bounding box center [488, 341] width 70 height 18
click at [465, 339] on input "Not at all" at bounding box center [459, 342] width 12 height 12
radio input "true"
click at [506, 398] on label "More than half the days" at bounding box center [529, 406] width 154 height 18
click at [465, 401] on input "More than half the days" at bounding box center [459, 407] width 12 height 12
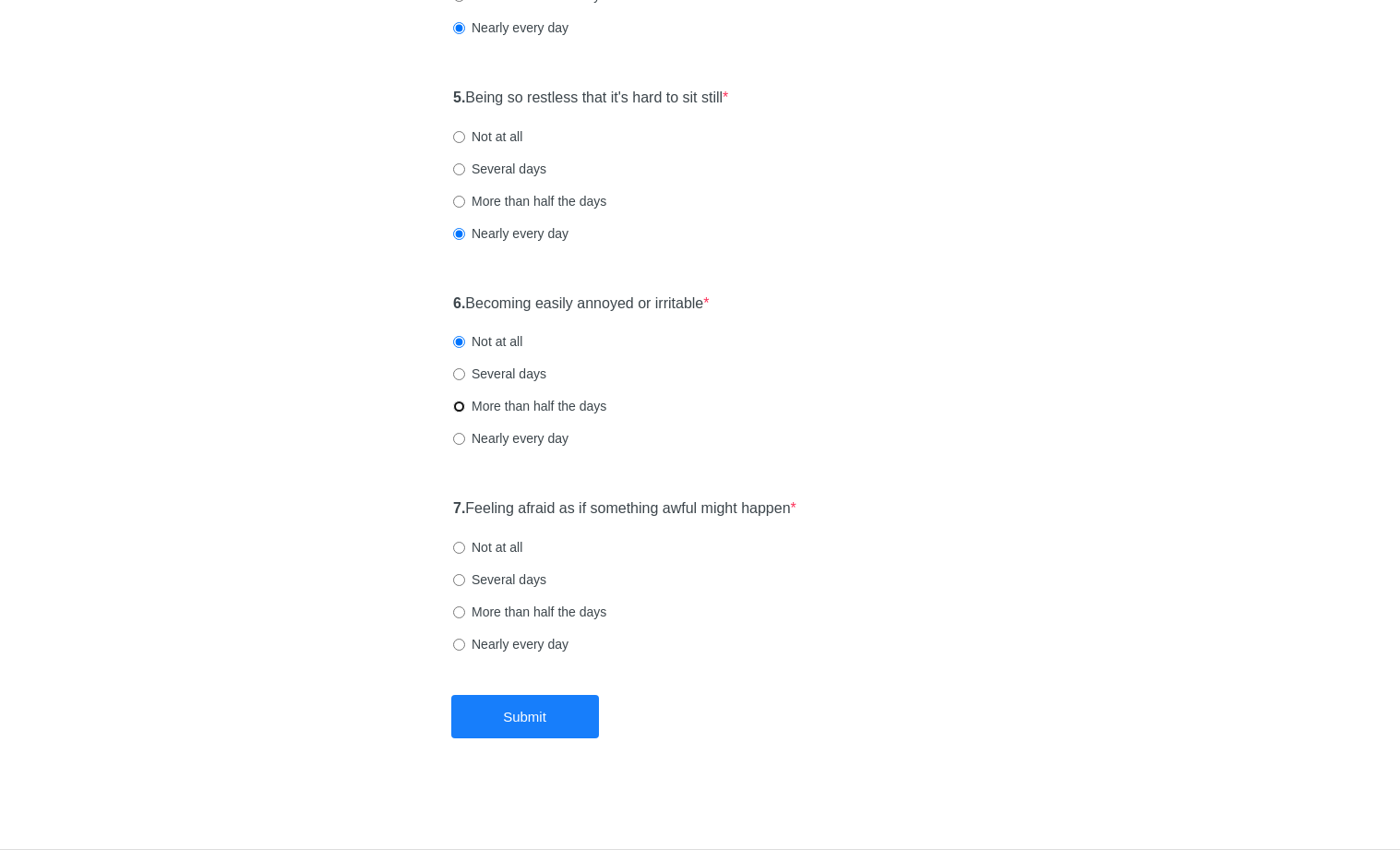
radio input "true"
click at [540, 644] on label "Nearly every day" at bounding box center [510, 643] width 115 height 18
click at [465, 644] on input "Nearly every day" at bounding box center [459, 644] width 12 height 12
radio input "true"
click at [554, 722] on button "Submit" at bounding box center [524, 717] width 148 height 43
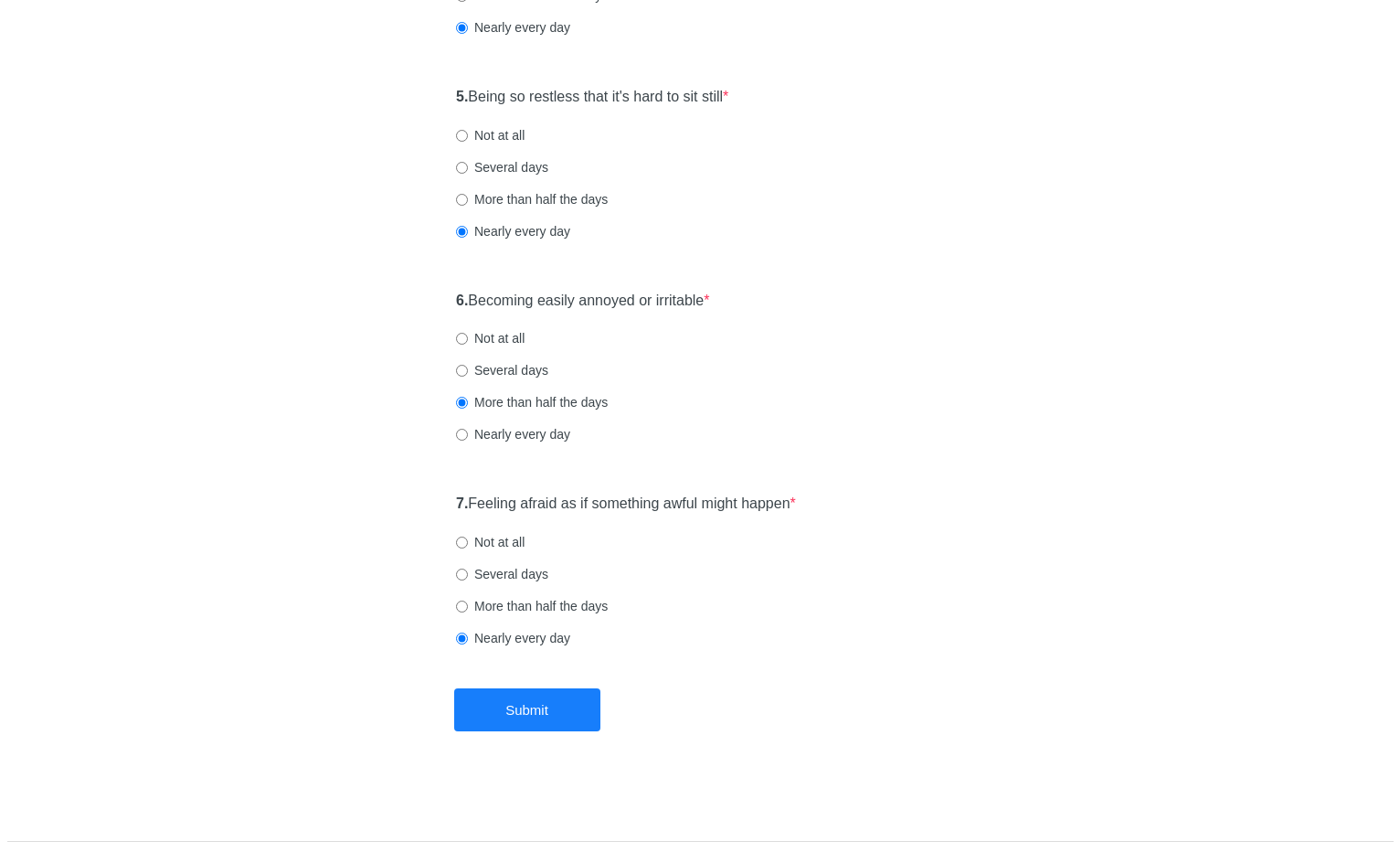
scroll to position [0, 0]
